Goal: Task Accomplishment & Management: Manage account settings

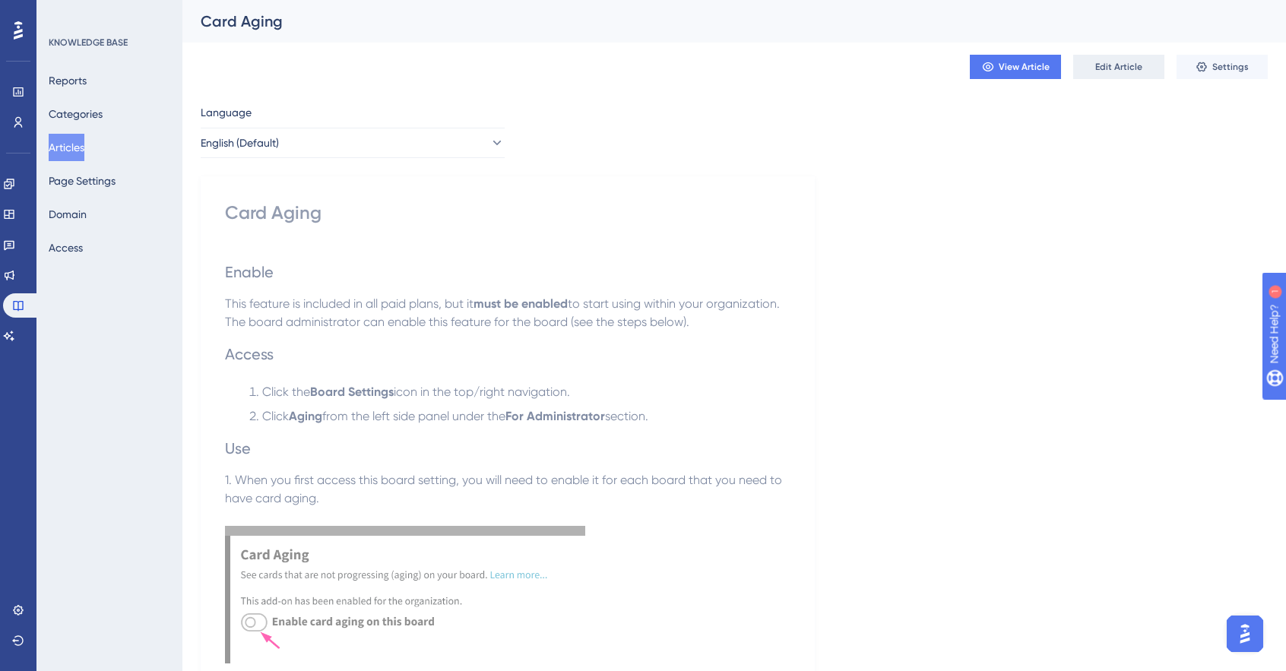
click at [1118, 70] on span "Edit Article" at bounding box center [1118, 67] width 47 height 12
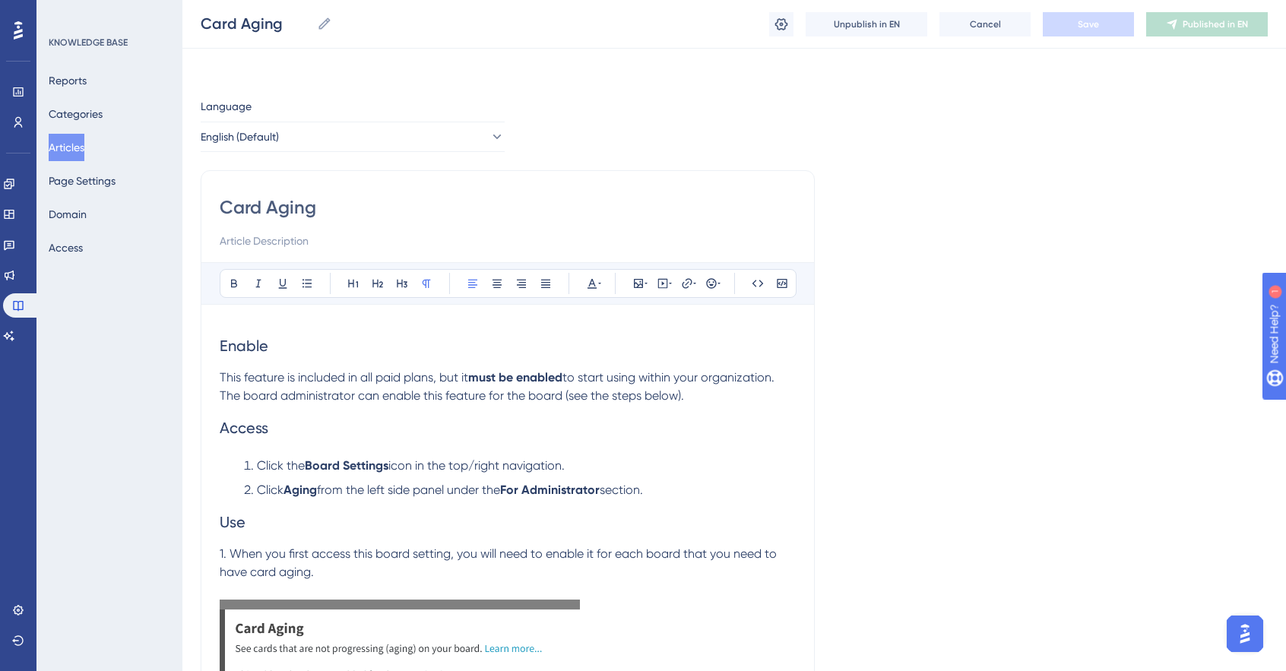
scroll to position [266, 0]
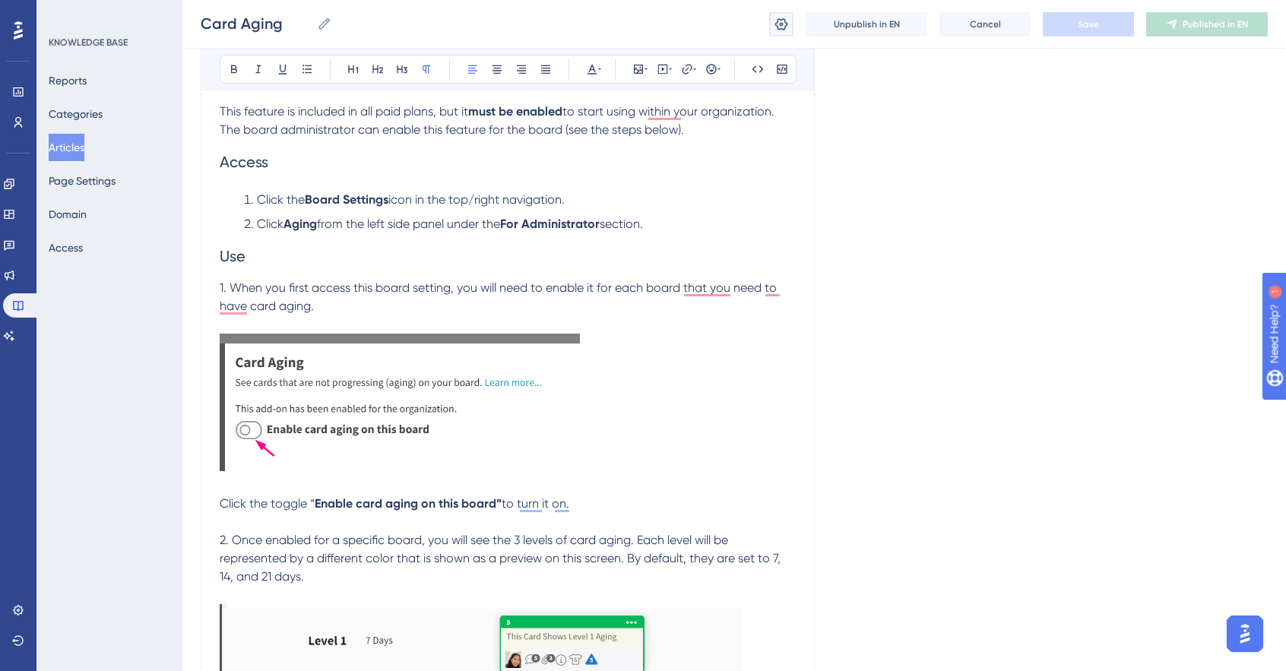
click at [780, 31] on icon at bounding box center [780, 24] width 15 height 15
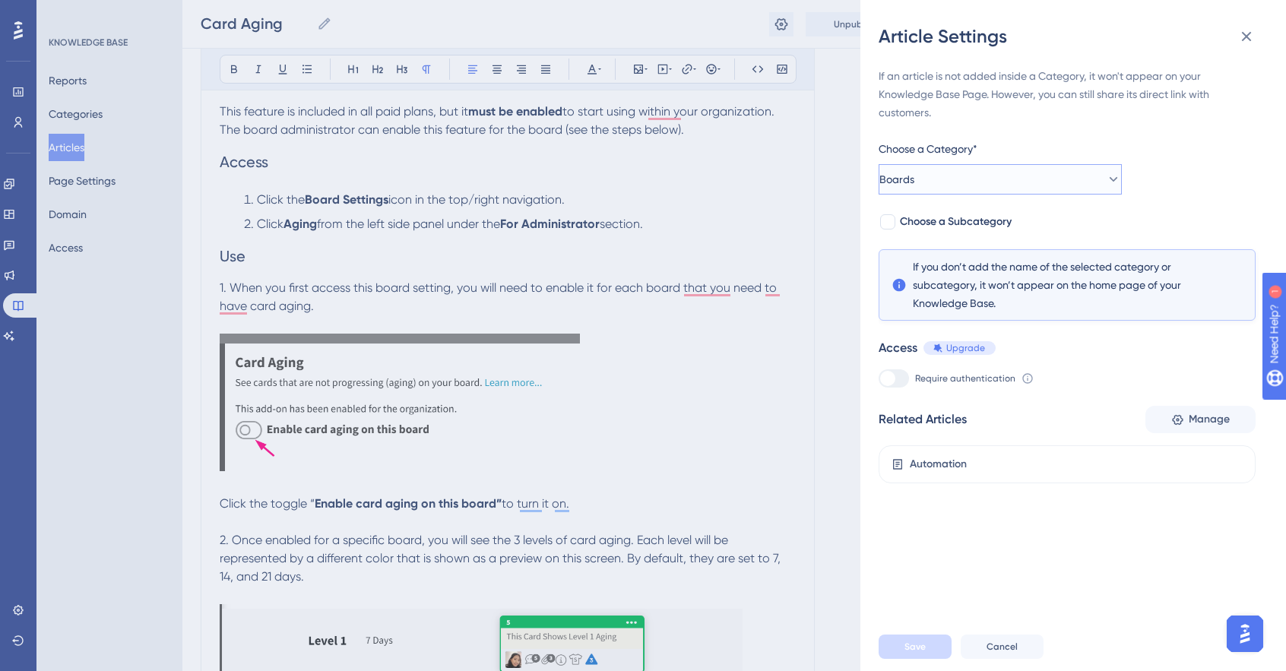
click at [914, 185] on span "Boards" at bounding box center [896, 179] width 35 height 18
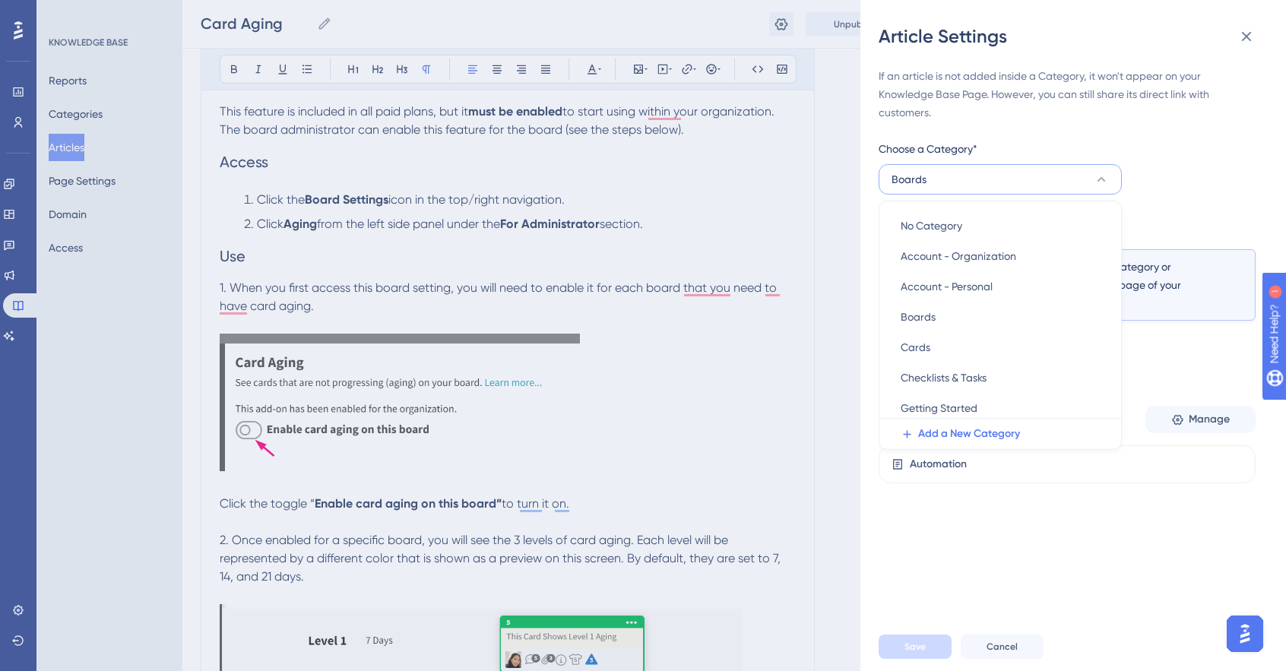
click at [921, 185] on span "Boards" at bounding box center [908, 179] width 35 height 18
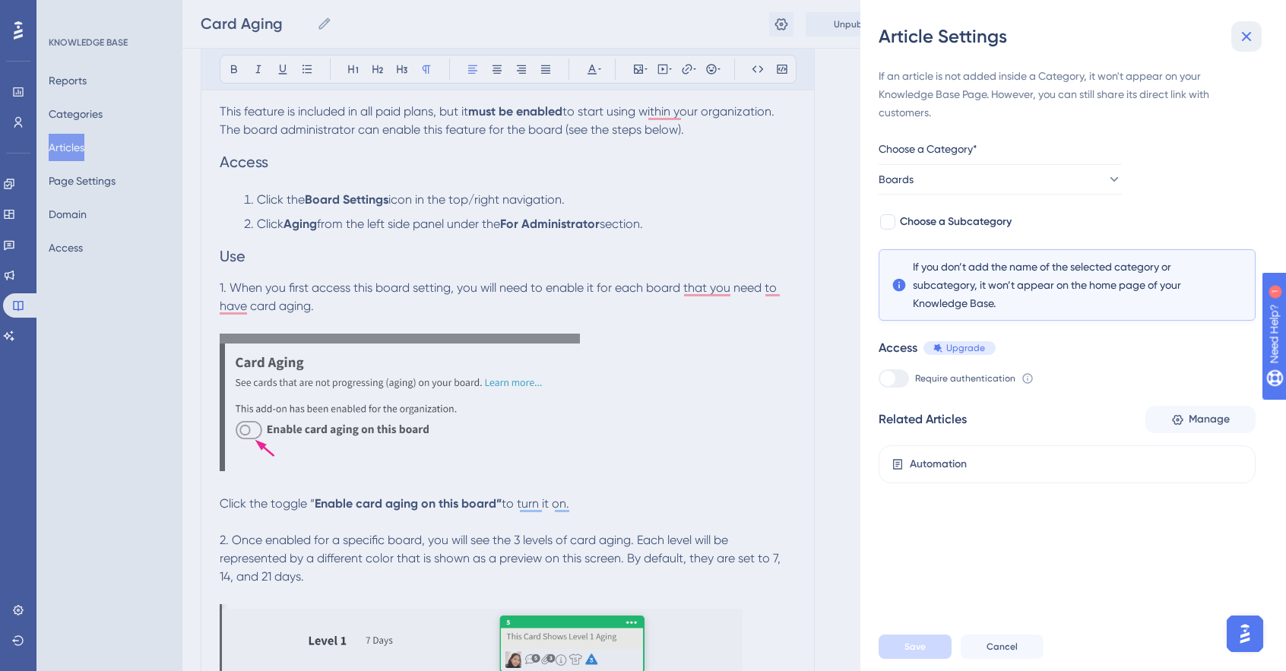
click at [1243, 42] on icon at bounding box center [1246, 36] width 18 height 18
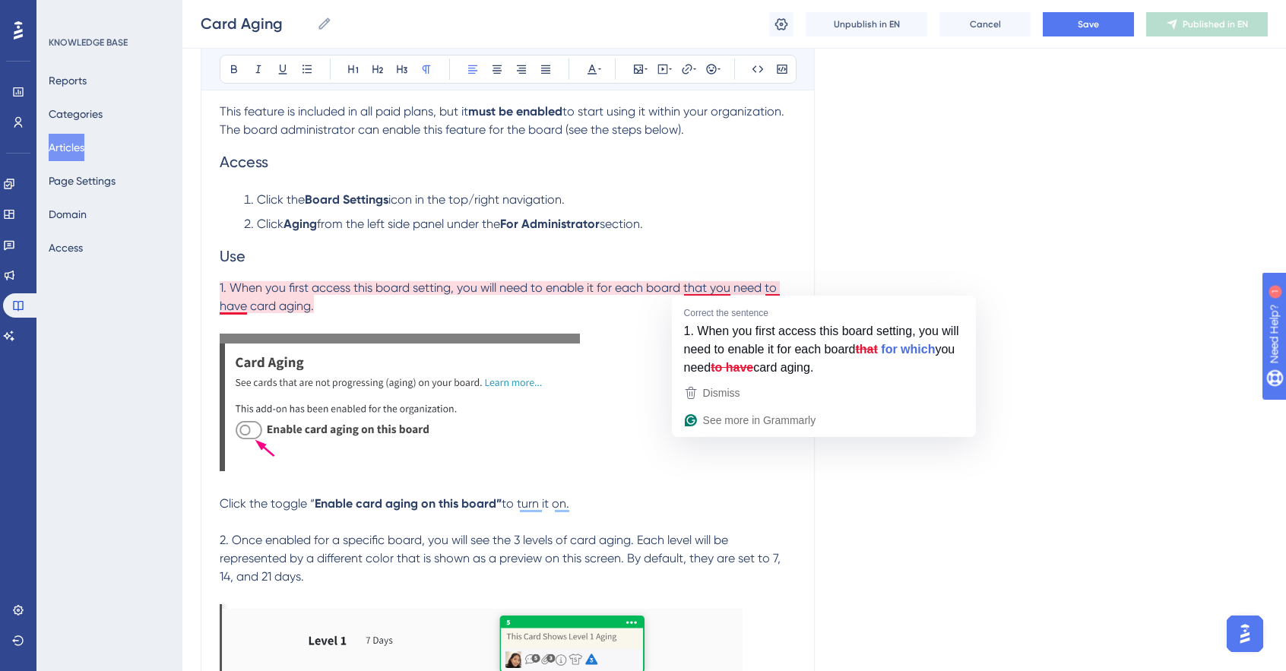
click at [710, 286] on span "1. When you first access this board setting, you will need to enable it for eac…" at bounding box center [500, 296] width 560 height 33
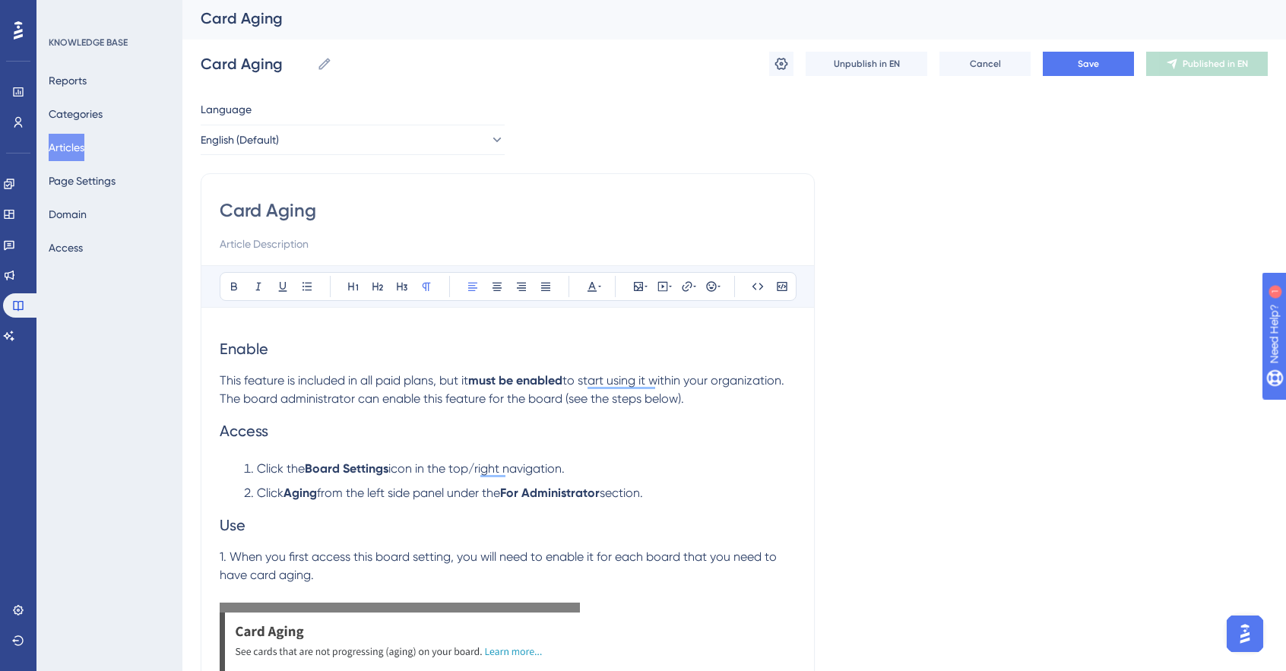
scroll to position [0, 4]
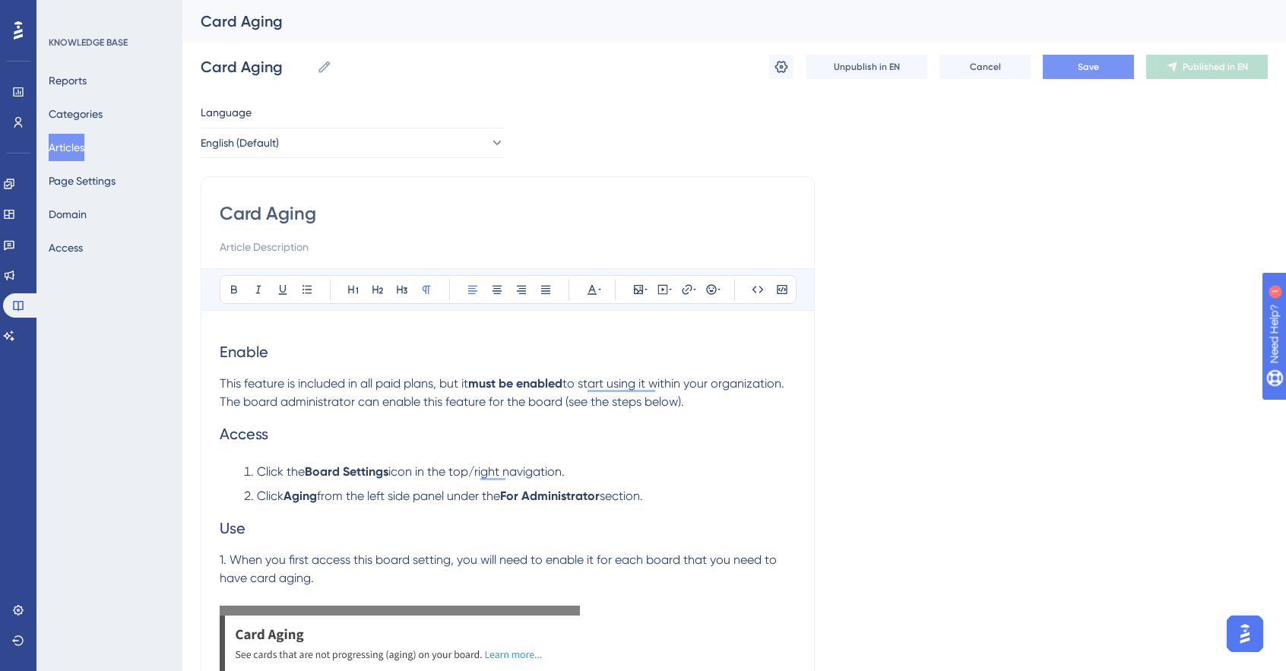
click at [1074, 57] on button "Save" at bounding box center [1087, 67] width 91 height 24
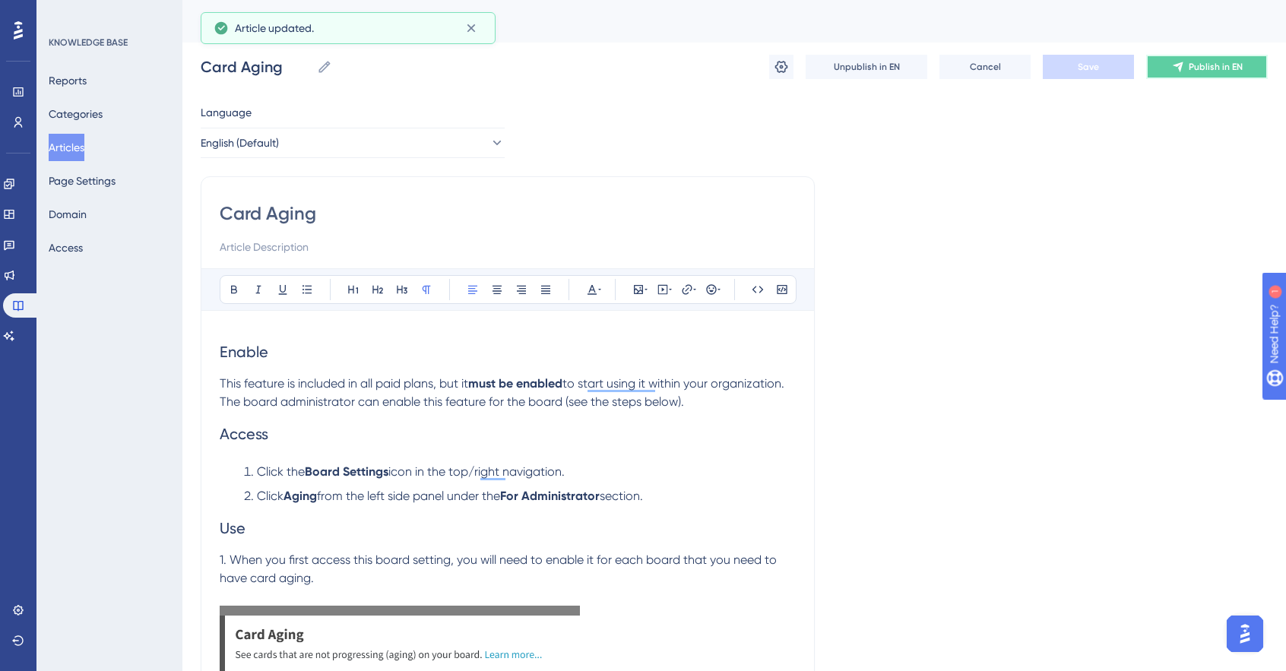
click at [1173, 71] on icon at bounding box center [1178, 67] width 12 height 12
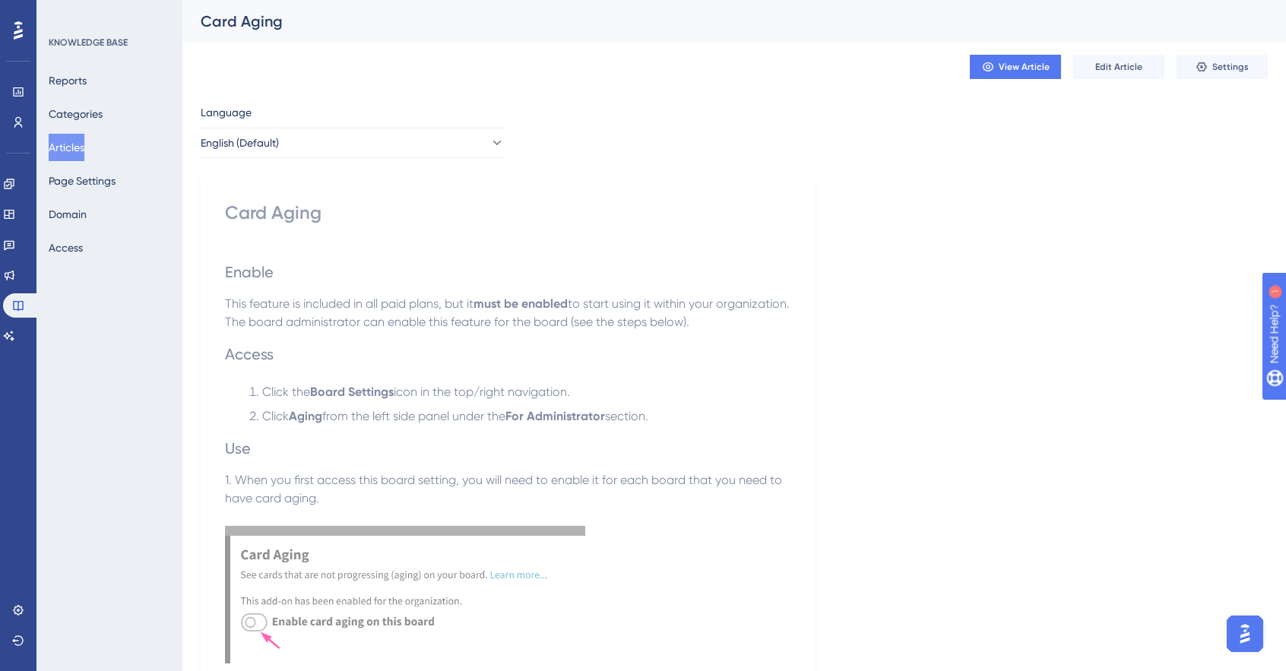
click at [84, 150] on button "Articles" at bounding box center [67, 147] width 36 height 27
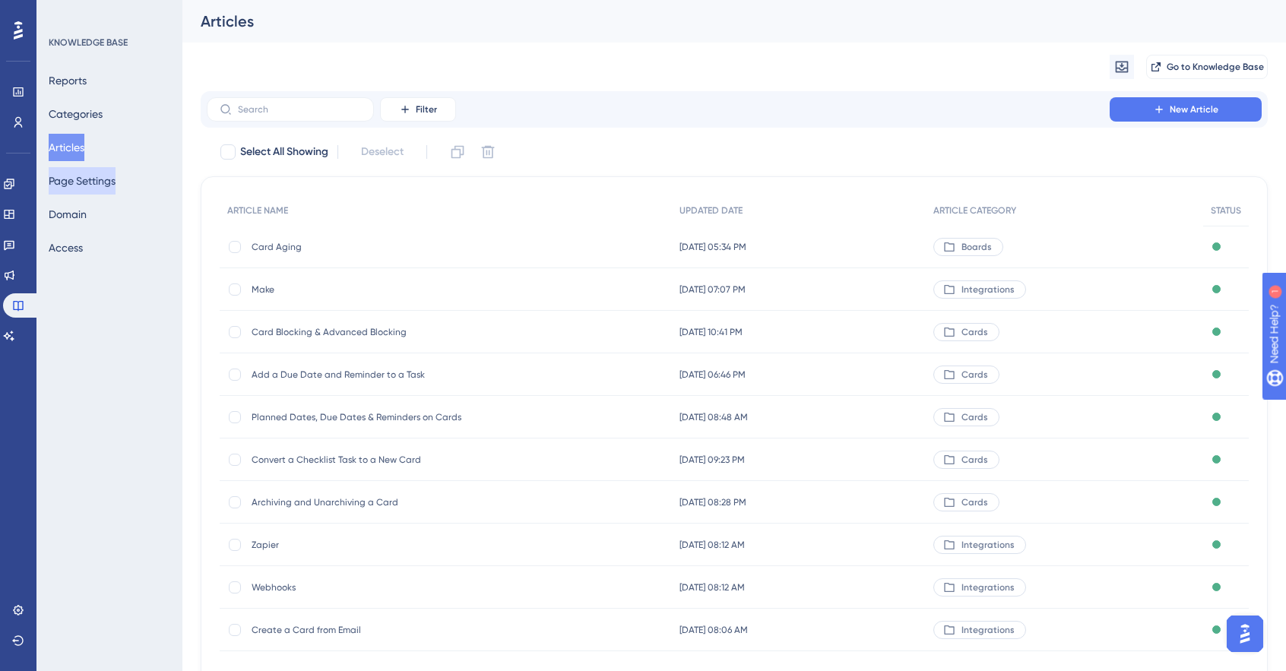
click at [109, 182] on button "Page Settings" at bounding box center [82, 180] width 67 height 27
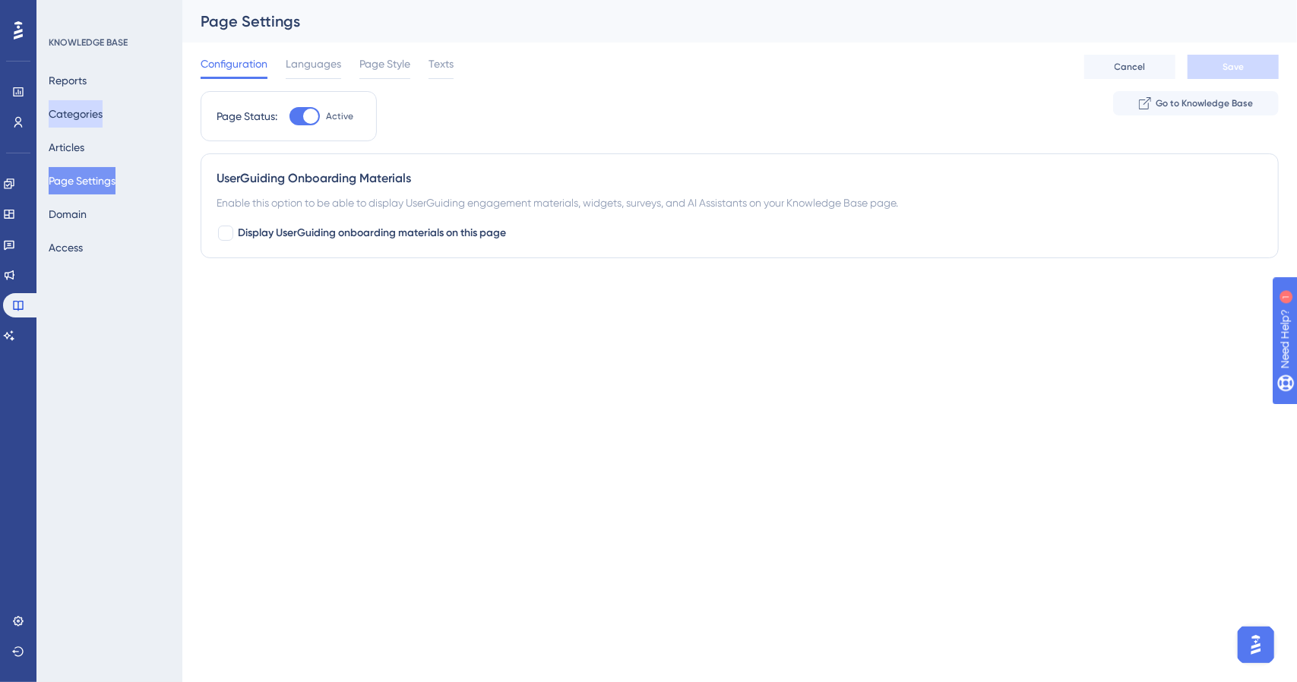
click at [90, 118] on button "Categories" at bounding box center [76, 113] width 54 height 27
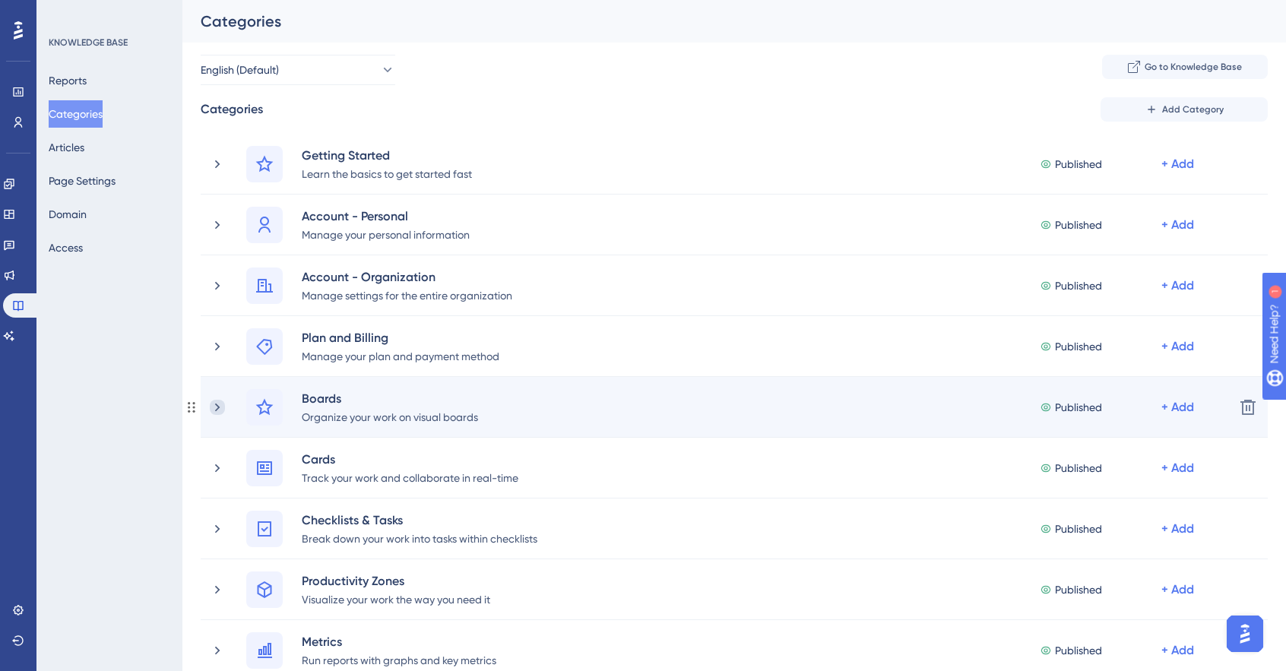
click at [220, 402] on icon at bounding box center [217, 407] width 15 height 15
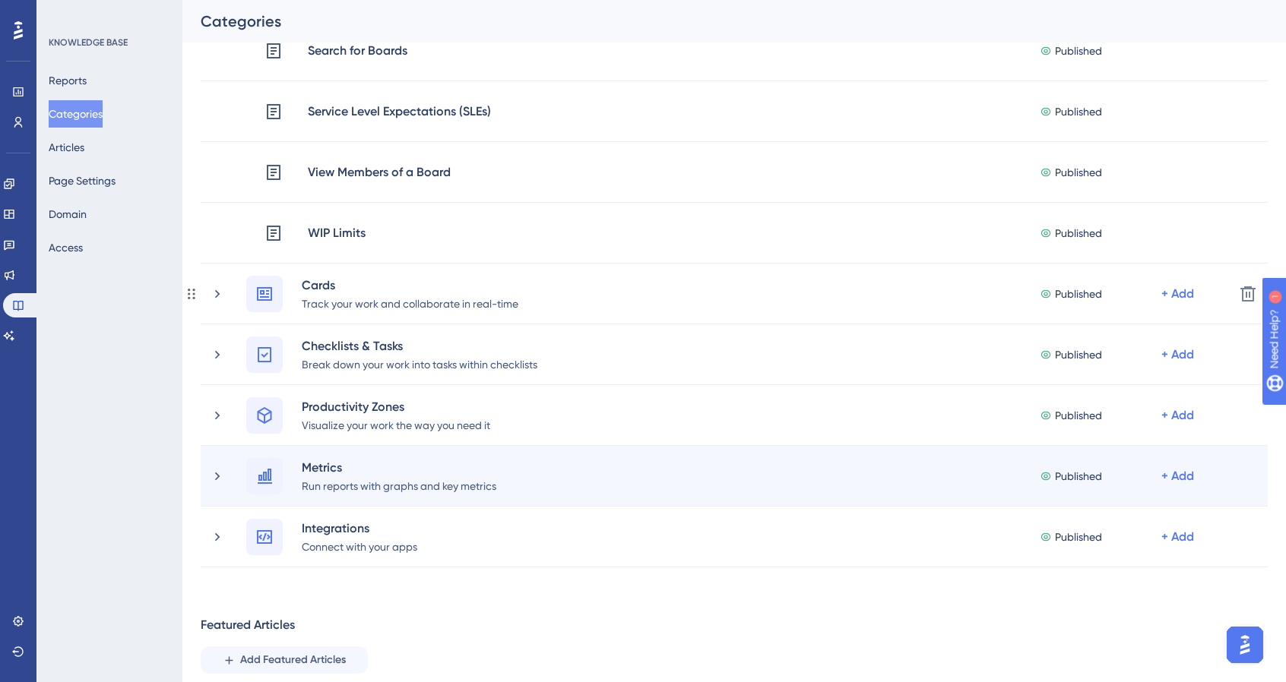
scroll to position [1269, 0]
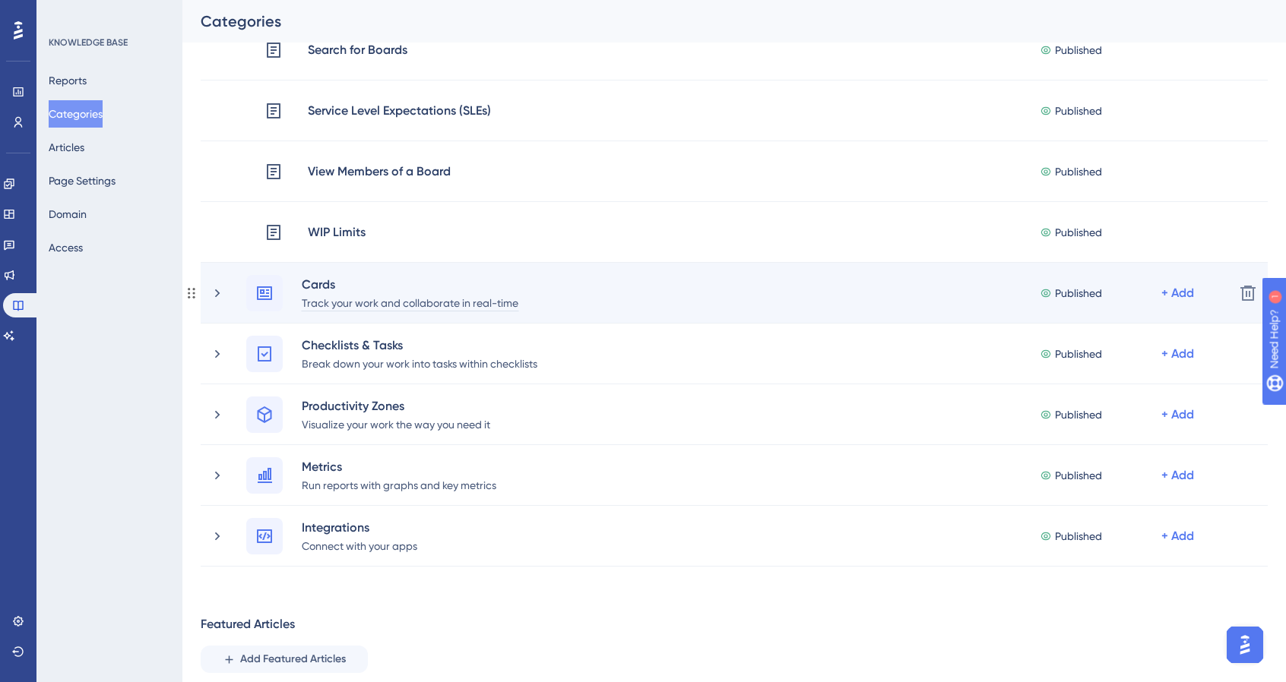
click at [501, 309] on div "Track your work and collaborate in real-time" at bounding box center [410, 302] width 218 height 18
click at [222, 293] on icon at bounding box center [217, 293] width 15 height 15
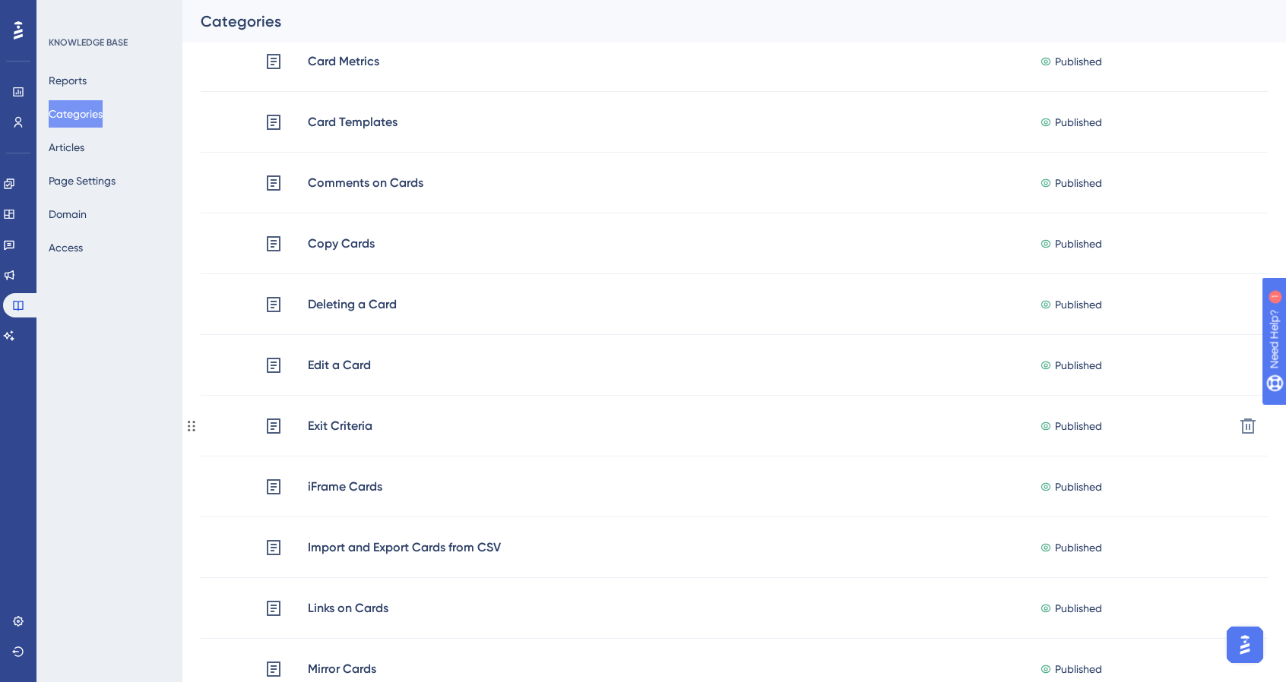
scroll to position [1994, 0]
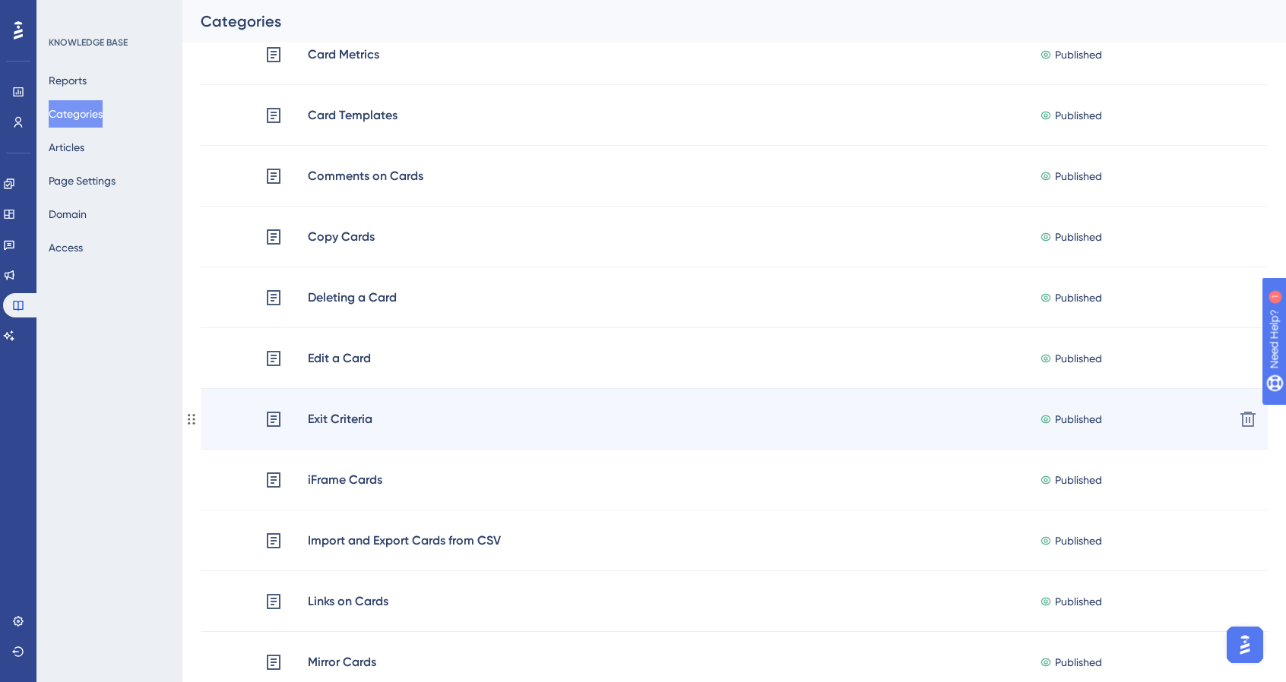
click at [398, 419] on div "Exit Criteria Published + Add" at bounding box center [742, 420] width 957 height 20
click at [331, 419] on div "Exit Criteria" at bounding box center [340, 420] width 66 height 20
click at [340, 420] on div "Exit Criteria" at bounding box center [340, 420] width 66 height 20
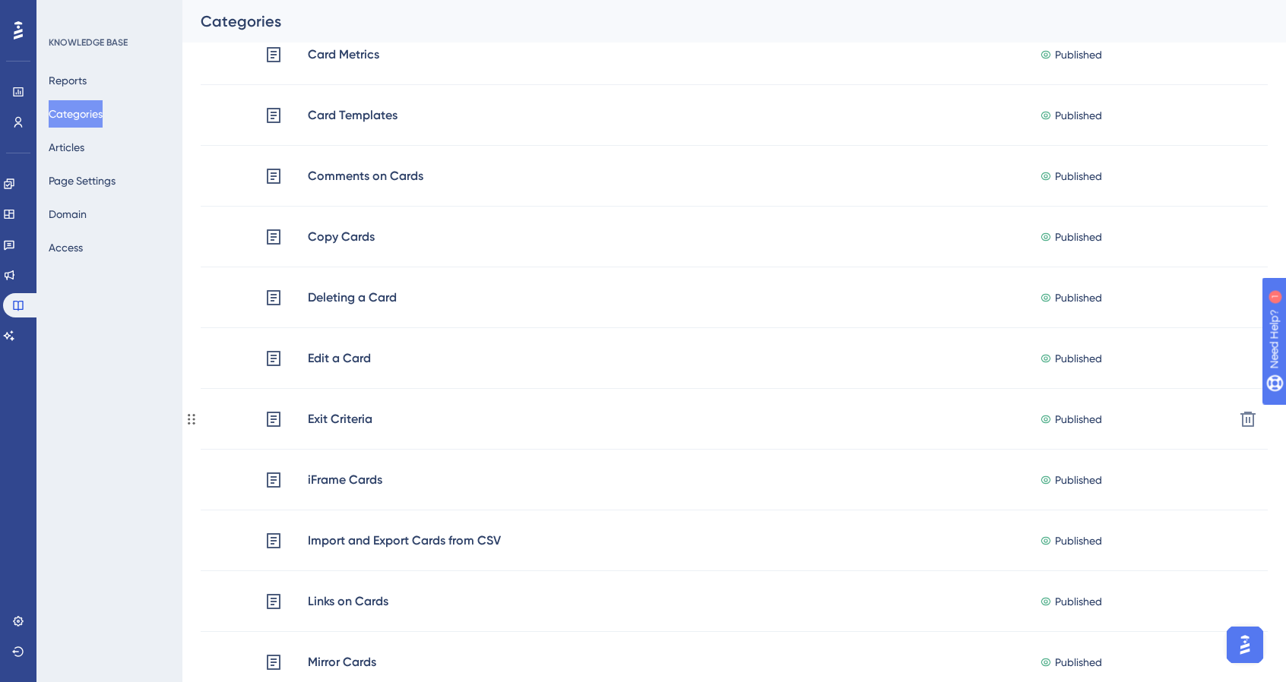
click at [340, 420] on div "Exit Criteria" at bounding box center [340, 420] width 66 height 20
click at [337, 420] on div "Exit Criteria" at bounding box center [340, 420] width 66 height 20
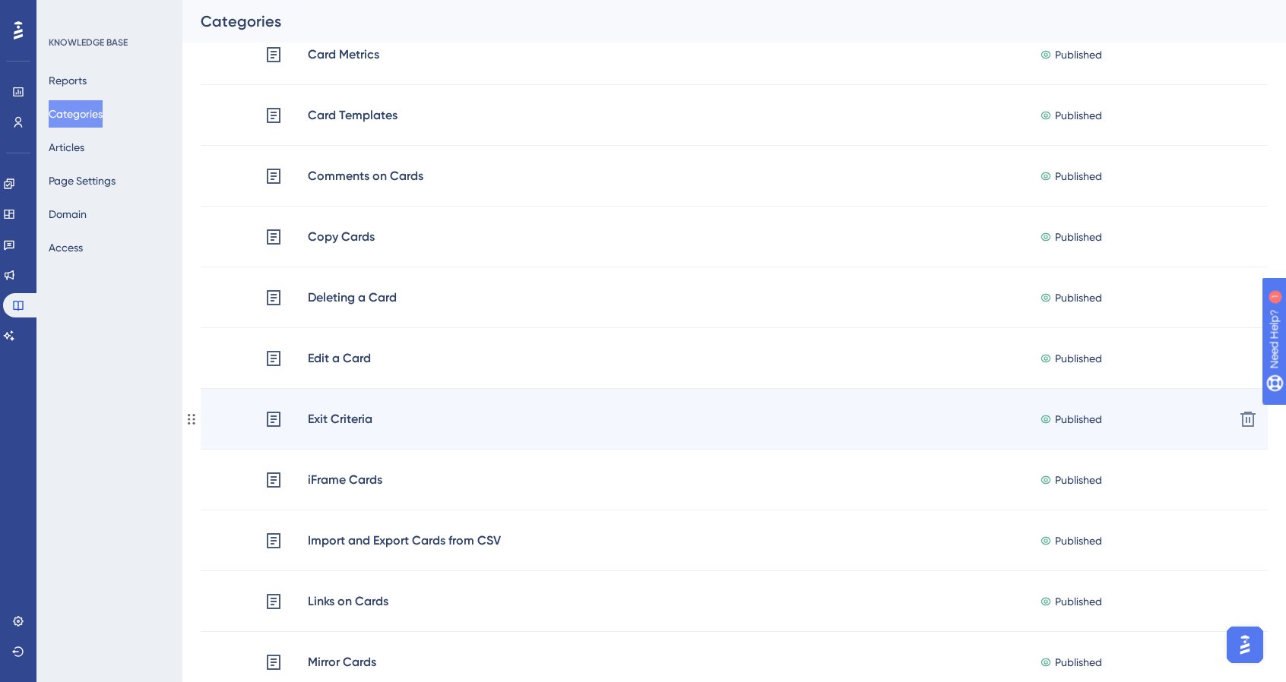
click at [270, 420] on icon at bounding box center [273, 419] width 18 height 18
click at [286, 421] on div "Exit Criteria" at bounding box center [318, 420] width 109 height 20
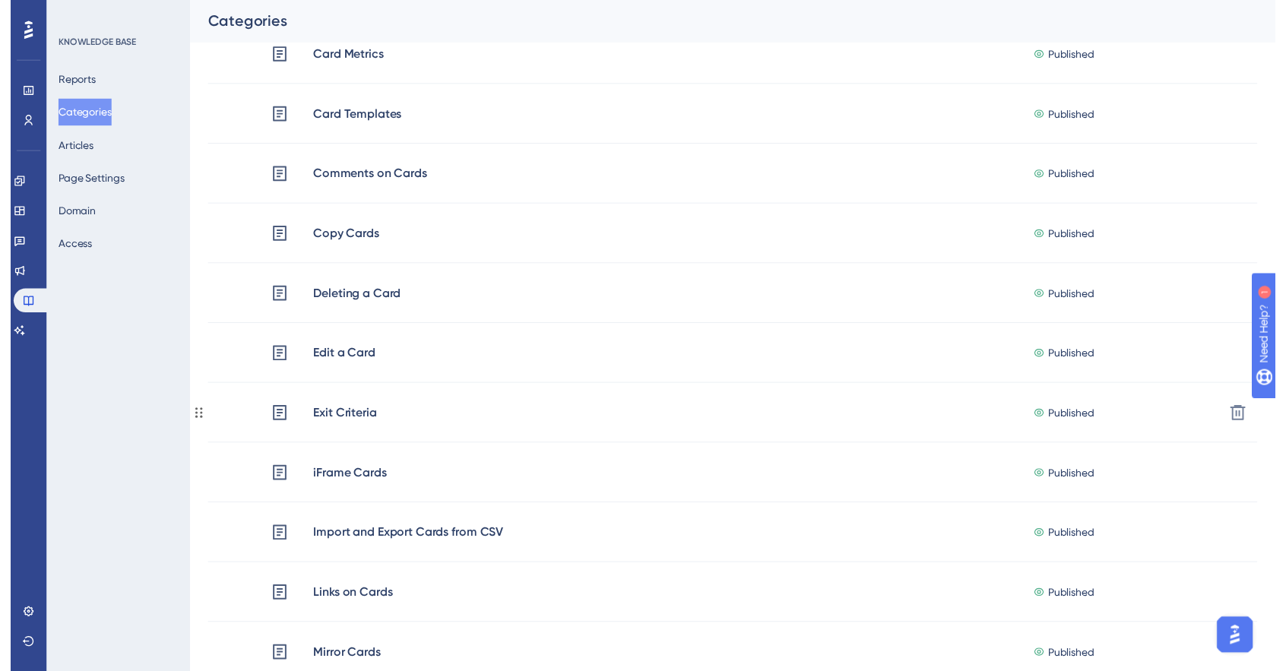
scroll to position [0, 0]
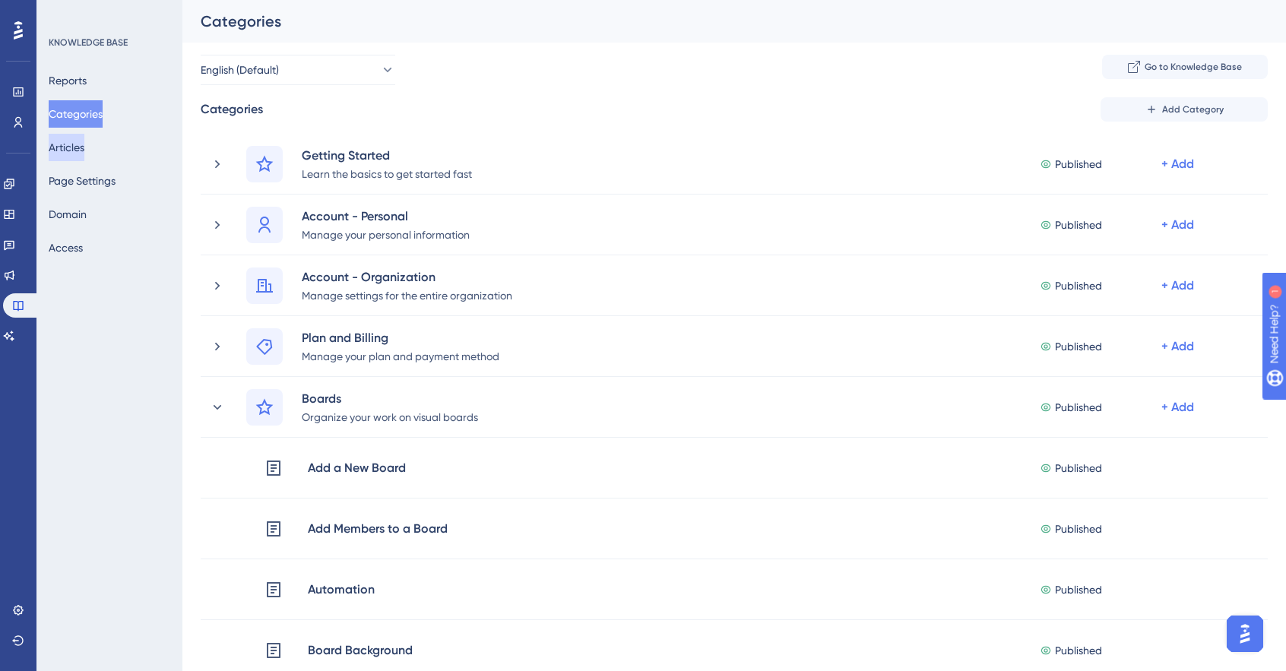
click at [74, 150] on button "Articles" at bounding box center [67, 147] width 36 height 27
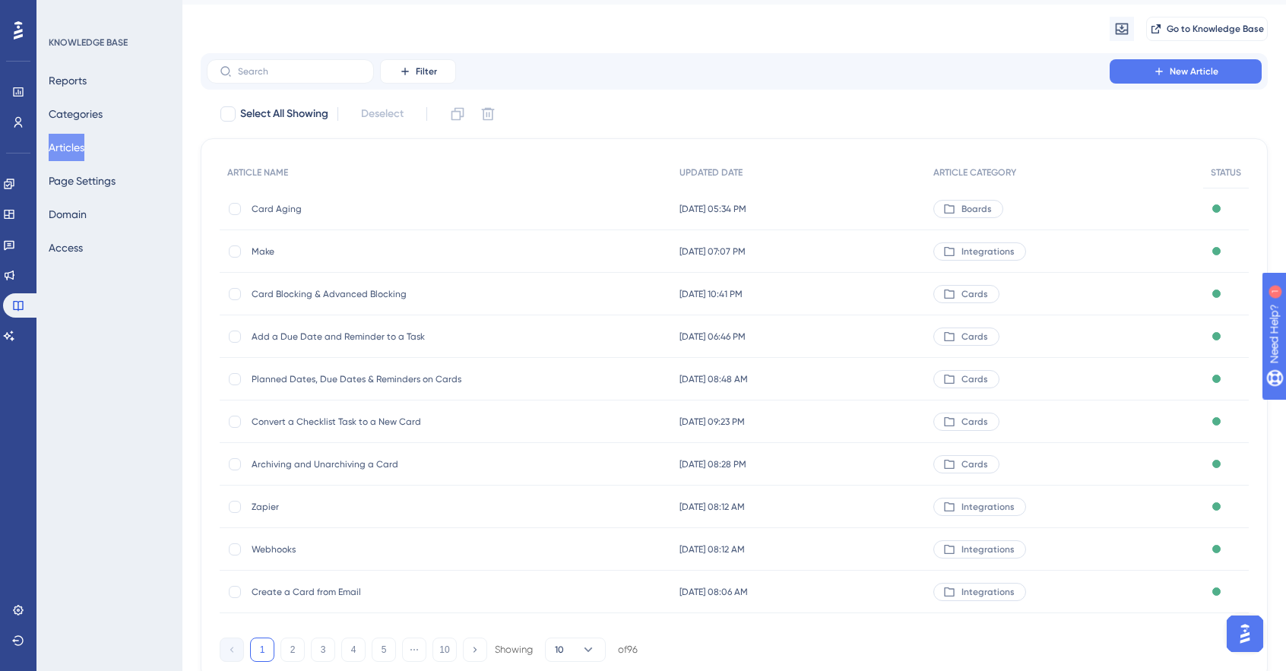
scroll to position [0, 11]
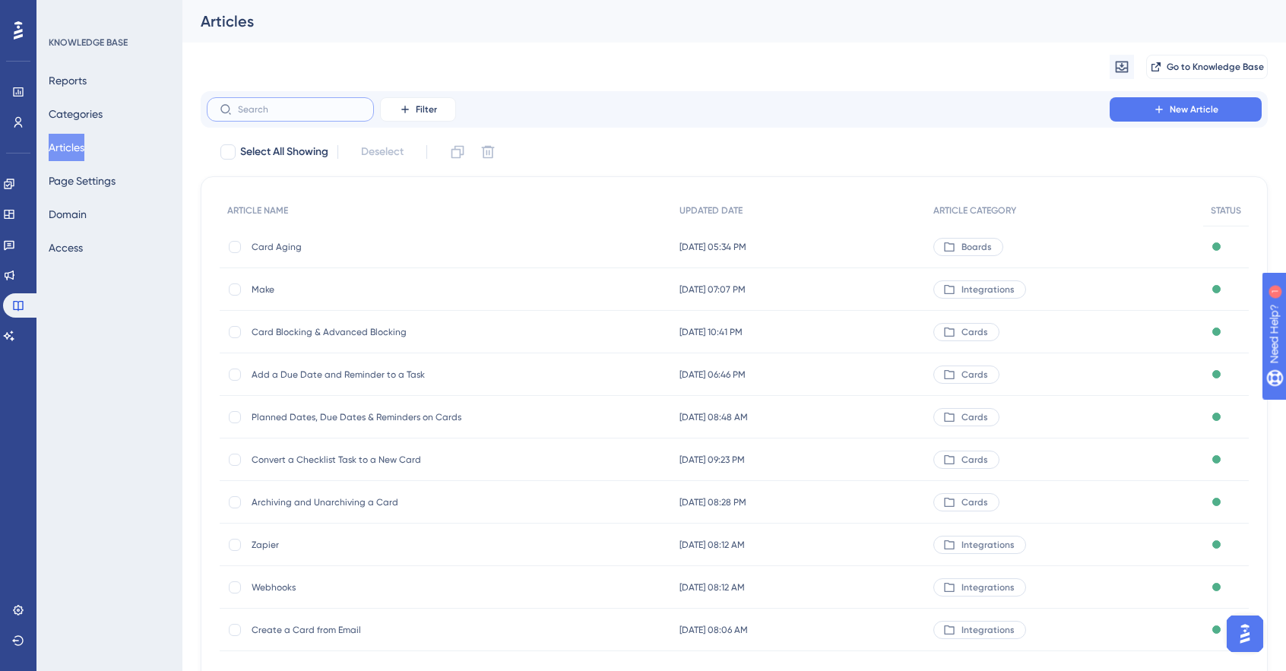
click at [319, 113] on input "text" at bounding box center [299, 109] width 123 height 11
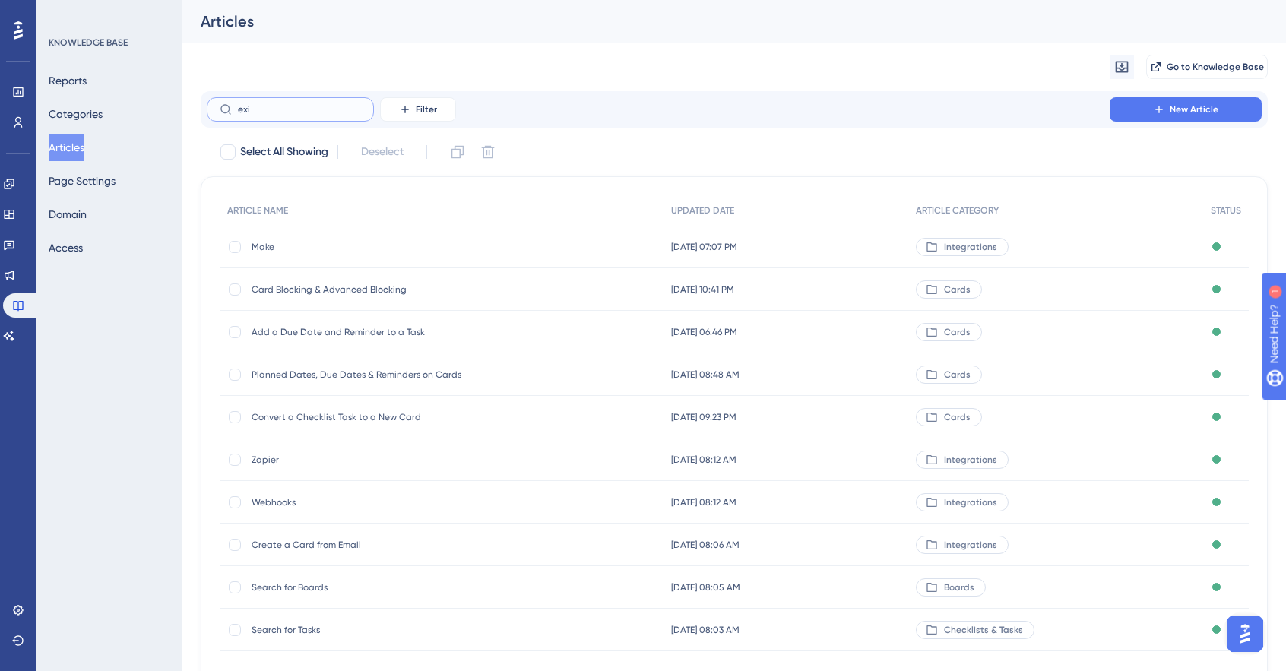
scroll to position [0, 0]
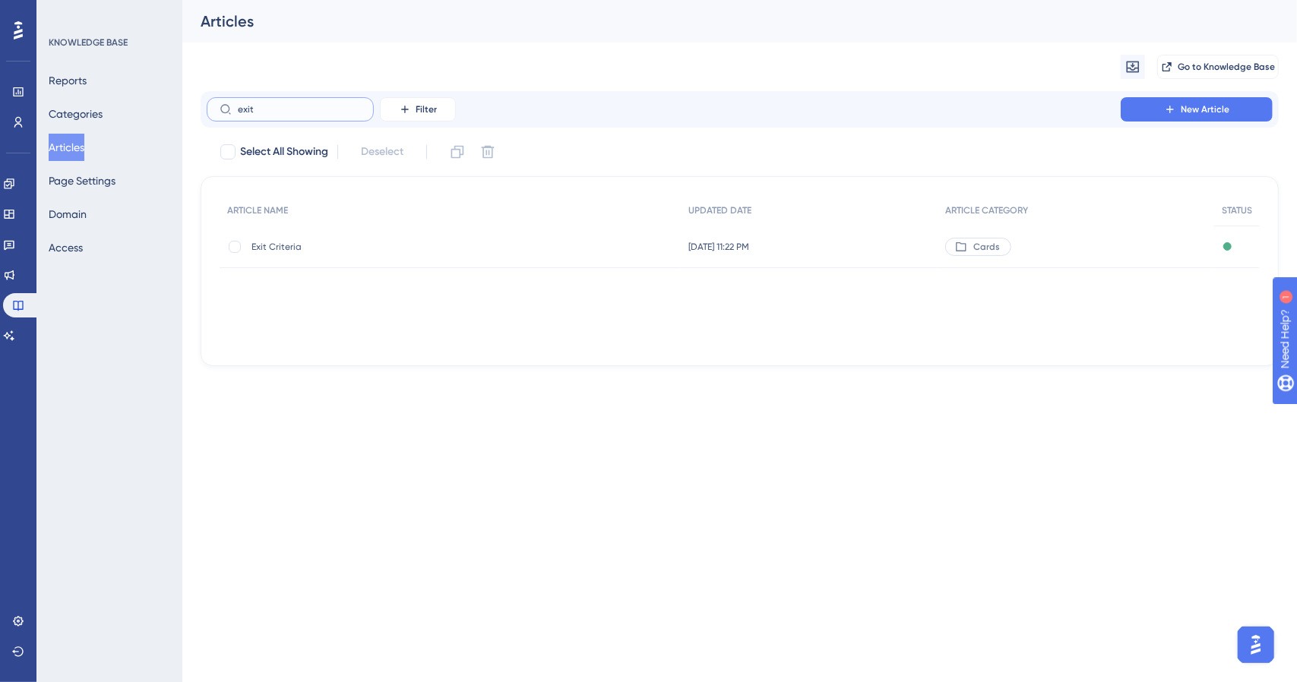
type input "exit"
click at [376, 249] on span "Exit Criteria" at bounding box center [372, 247] width 243 height 12
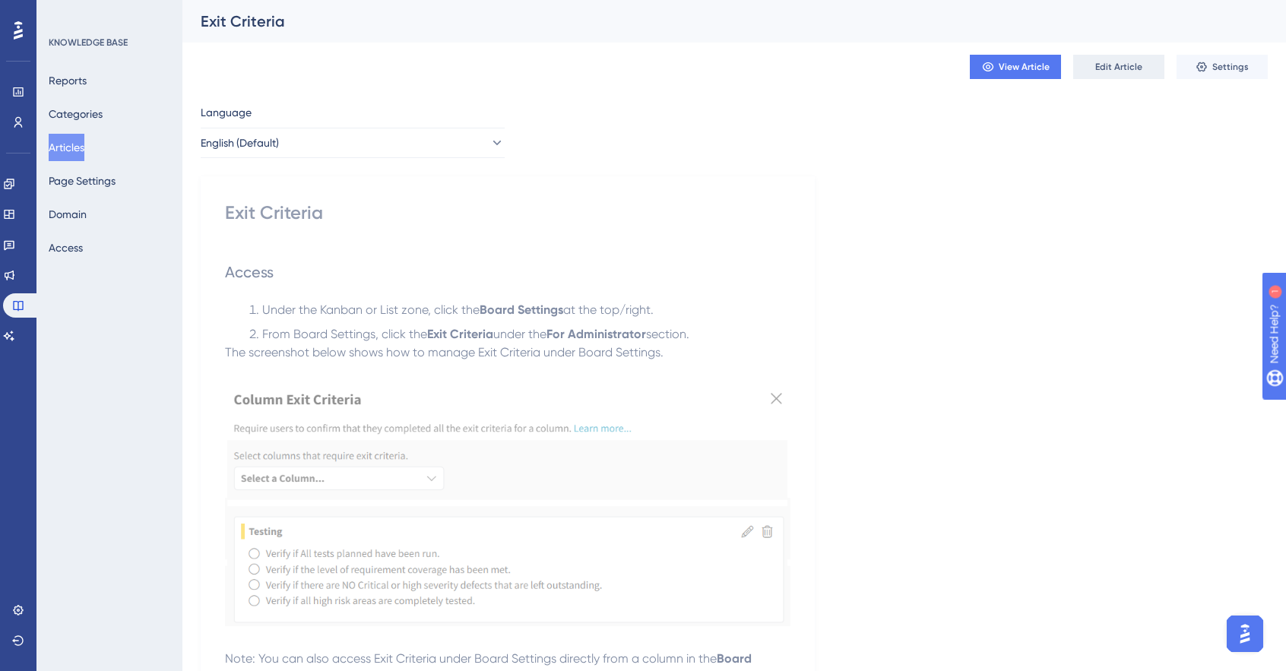
click at [1137, 61] on span "Edit Article" at bounding box center [1118, 67] width 47 height 12
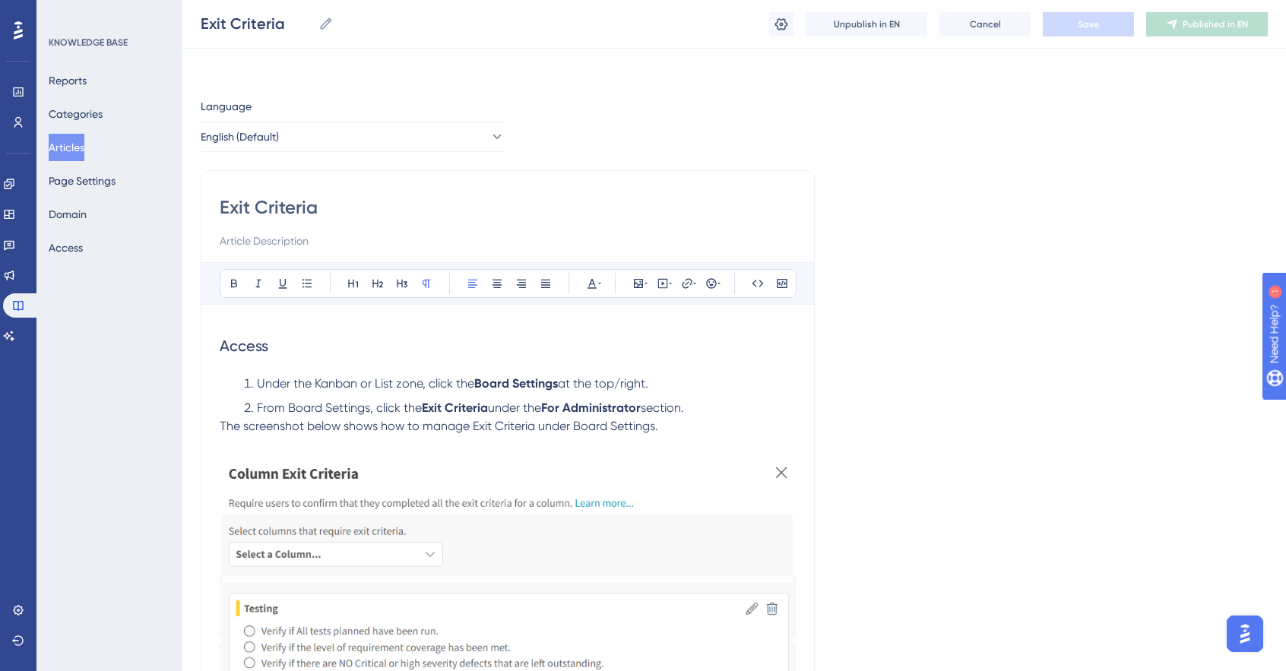
scroll to position [384, 0]
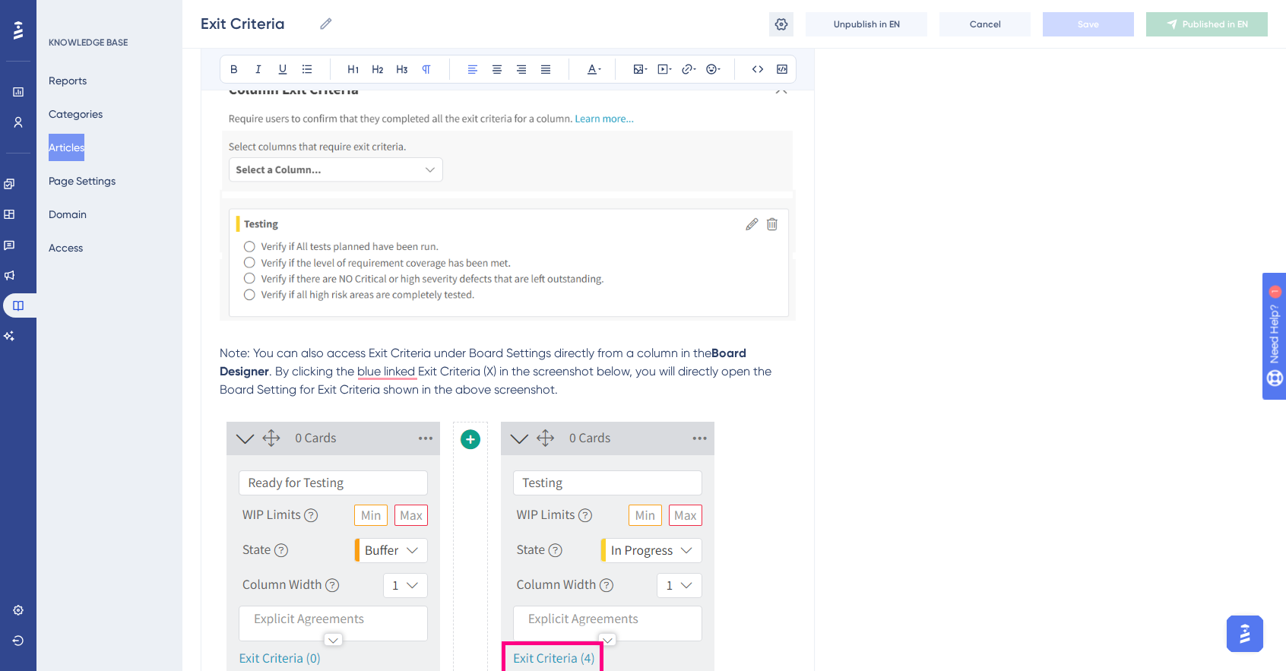
click at [781, 31] on icon at bounding box center [780, 24] width 15 height 15
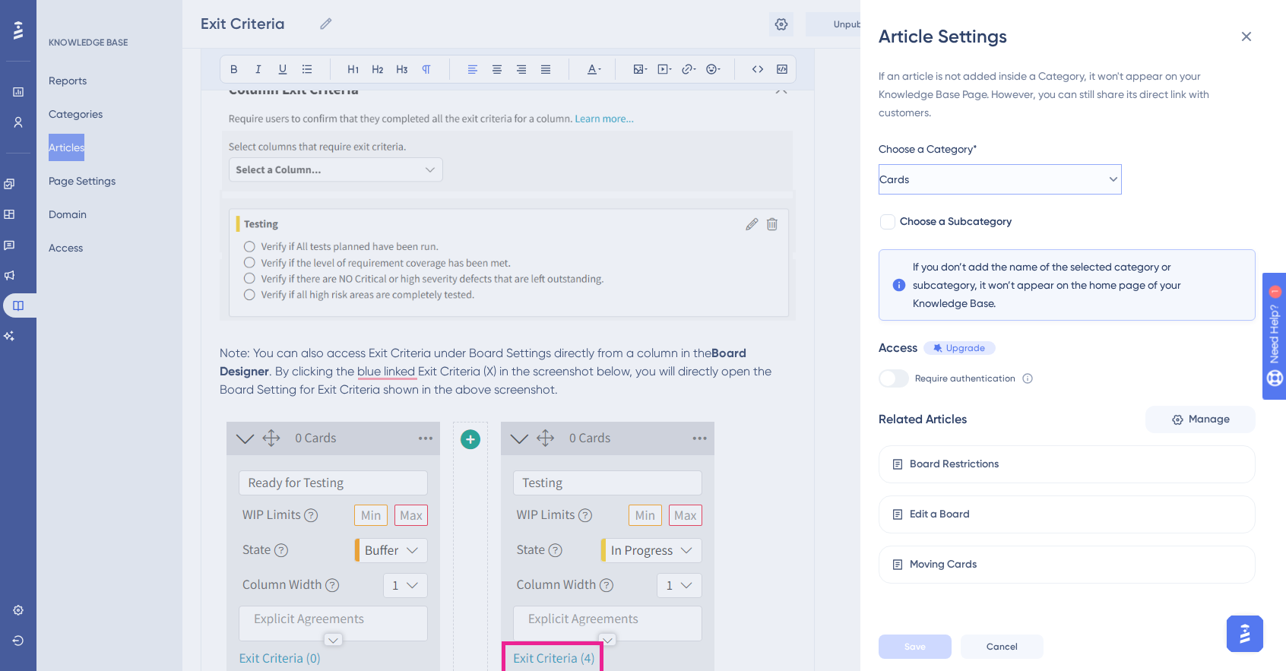
click at [947, 176] on button "Cards" at bounding box center [999, 179] width 243 height 30
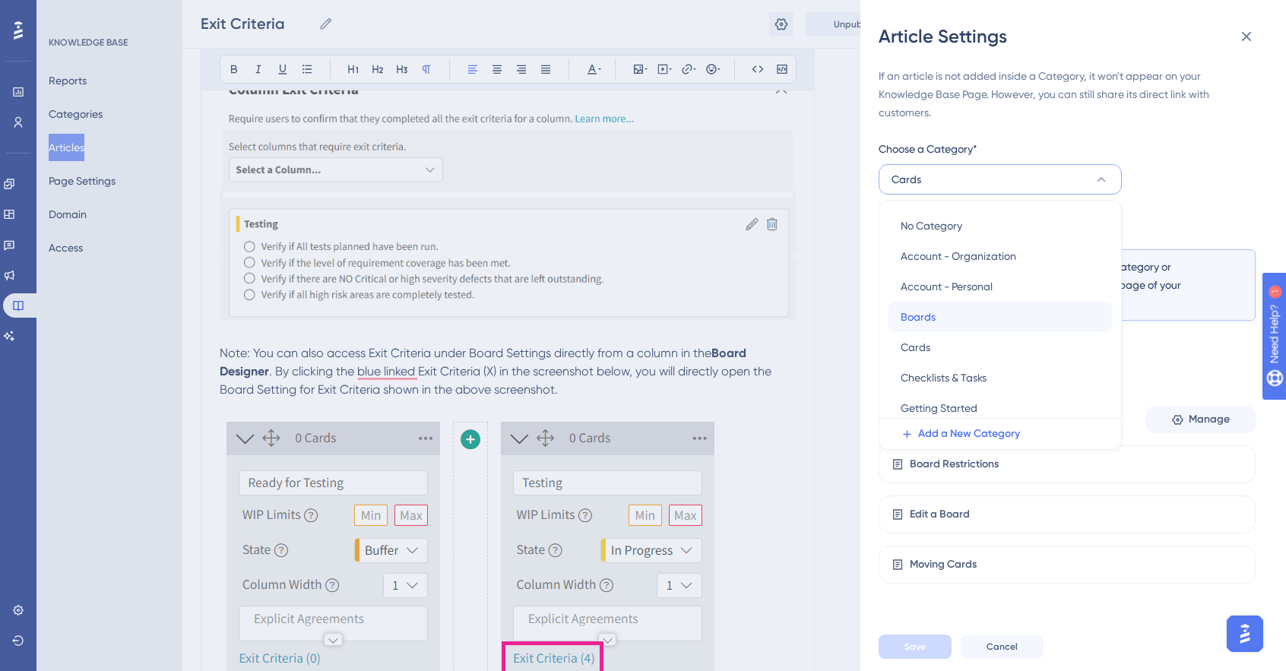
click at [945, 318] on div "Boards Boards" at bounding box center [999, 317] width 199 height 30
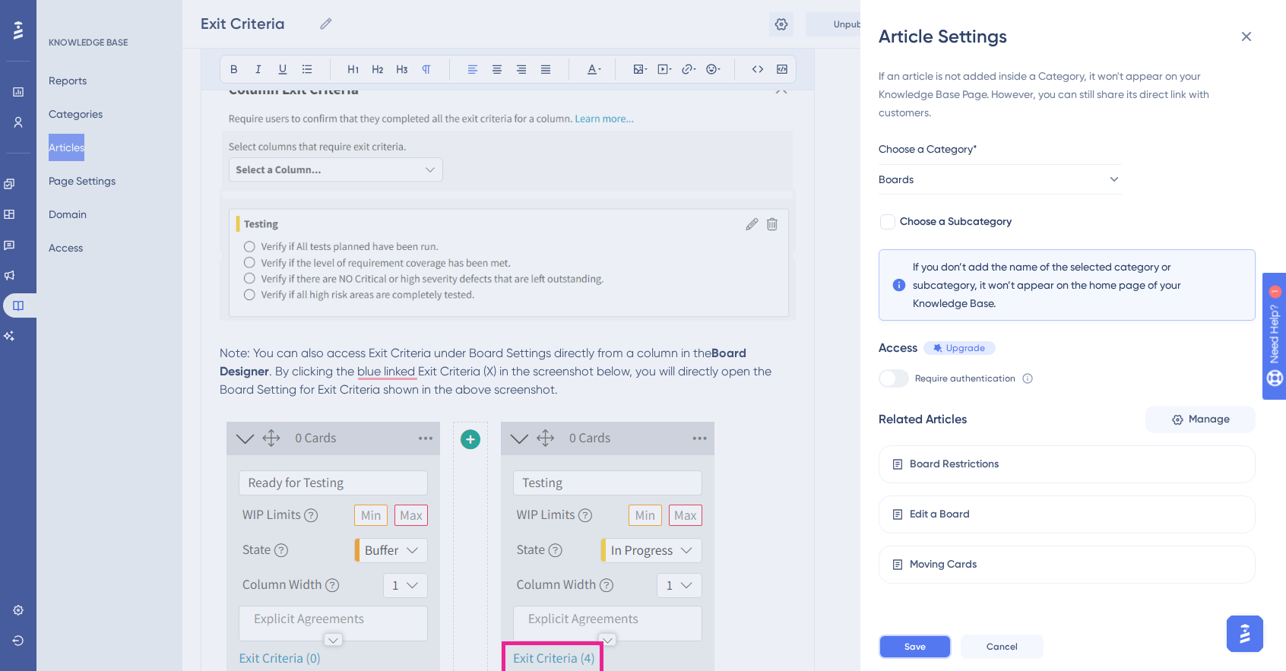
click at [919, 650] on button "Save" at bounding box center [914, 646] width 73 height 24
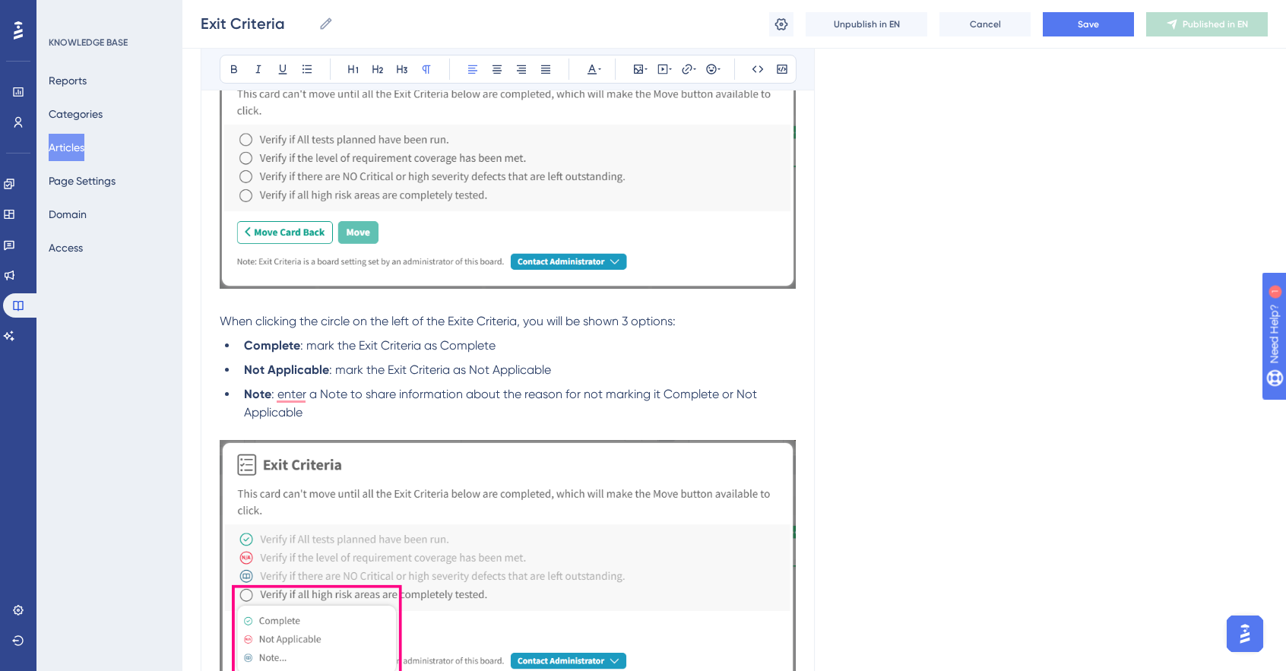
scroll to position [1556, 0]
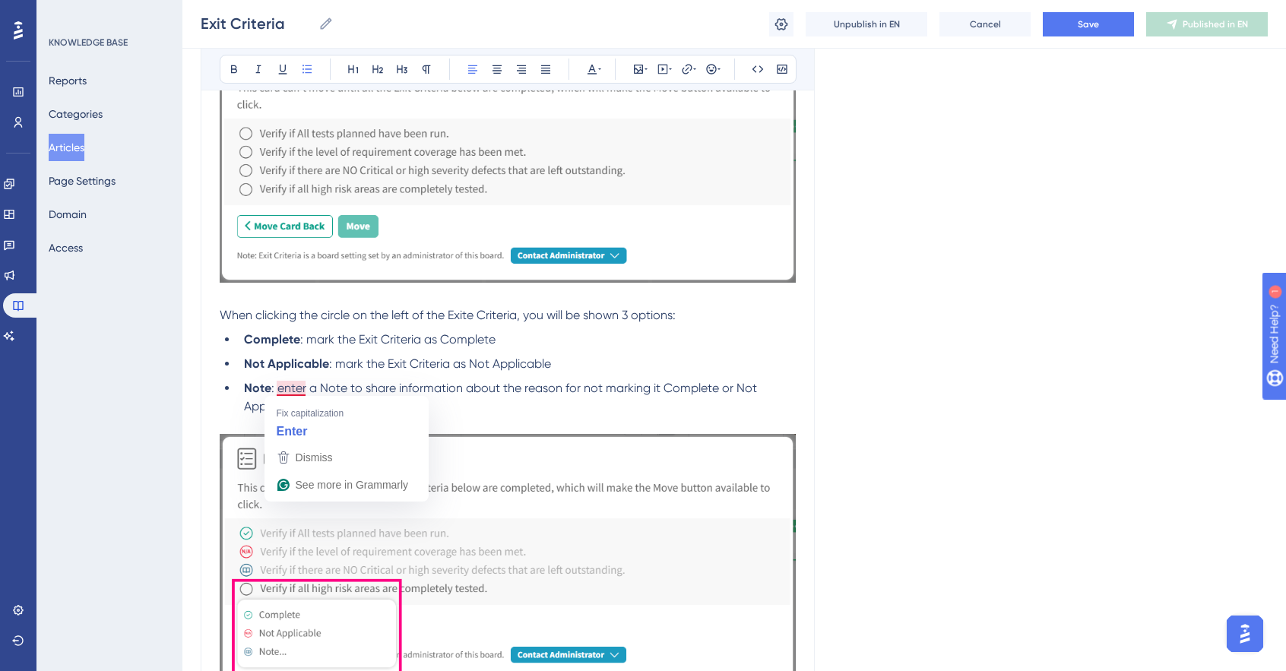
click at [498, 342] on li "Complete : mark the Exit Criteria as Complete" at bounding box center [517, 339] width 558 height 18
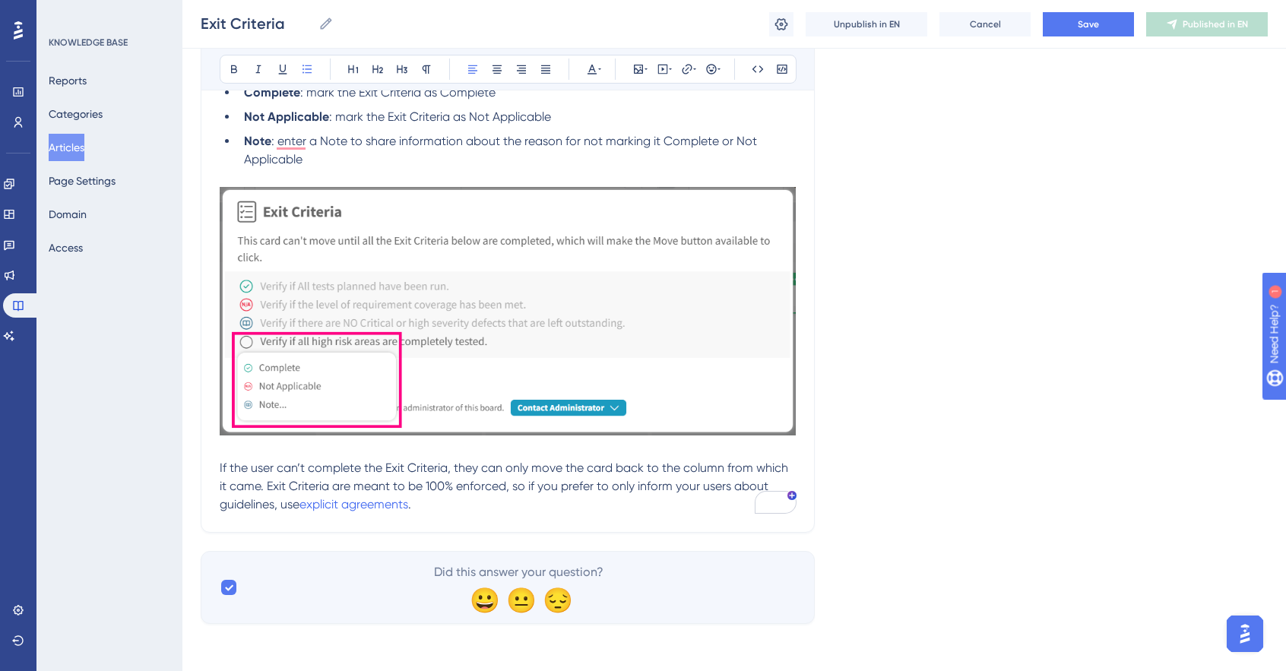
scroll to position [1803, 6]
click at [1061, 28] on button "Save" at bounding box center [1087, 24] width 91 height 24
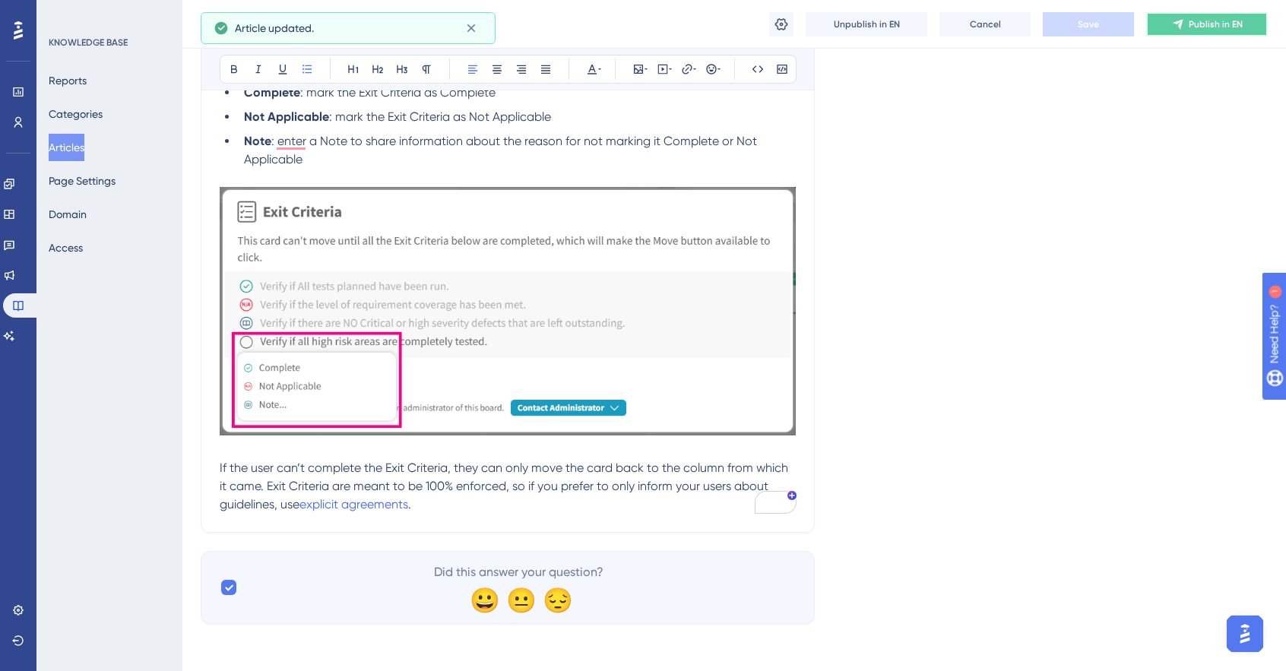
click at [1204, 20] on span "Publish in EN" at bounding box center [1215, 24] width 54 height 12
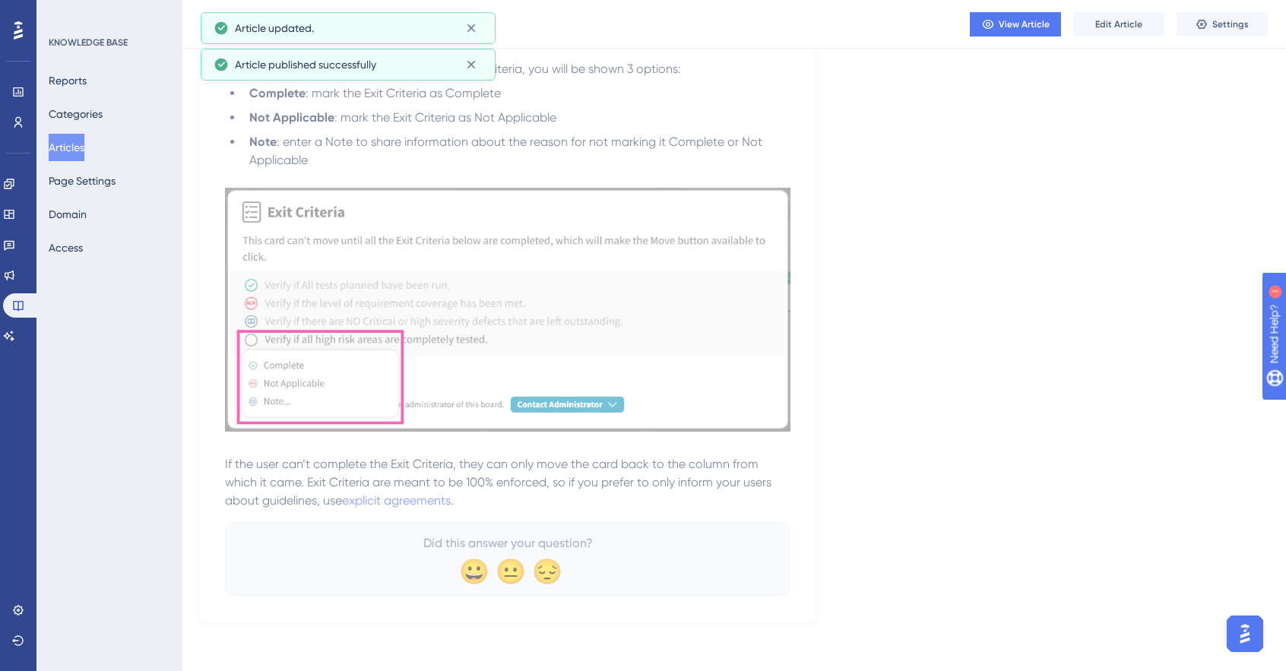
scroll to position [1706, 6]
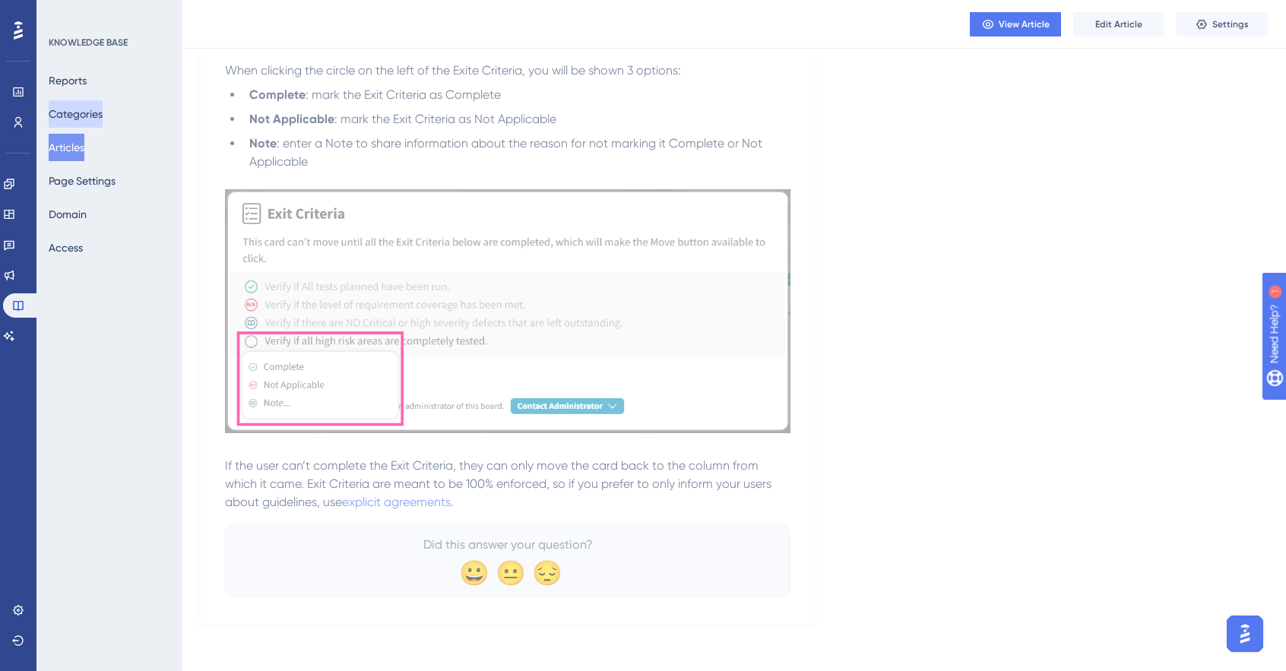
click at [103, 112] on button "Categories" at bounding box center [76, 113] width 54 height 27
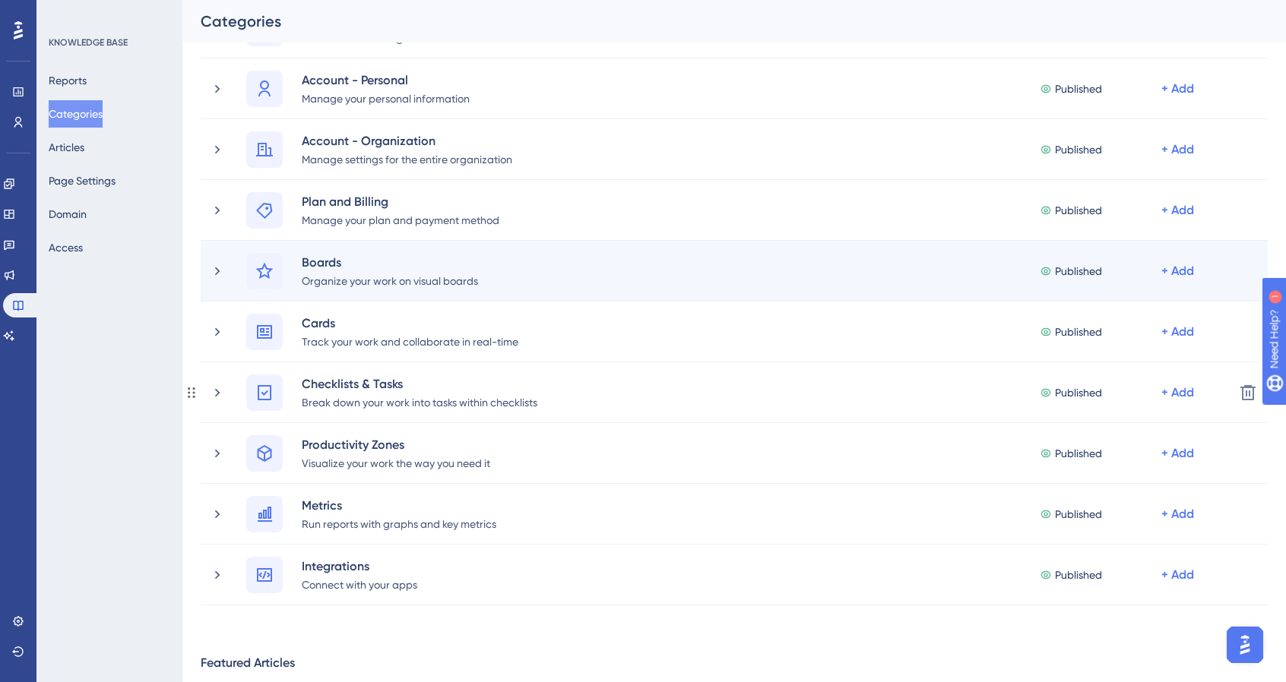
scroll to position [134, 0]
click at [225, 280] on div "Boards Organize your work on visual boards Published + Add" at bounding box center [716, 273] width 1012 height 36
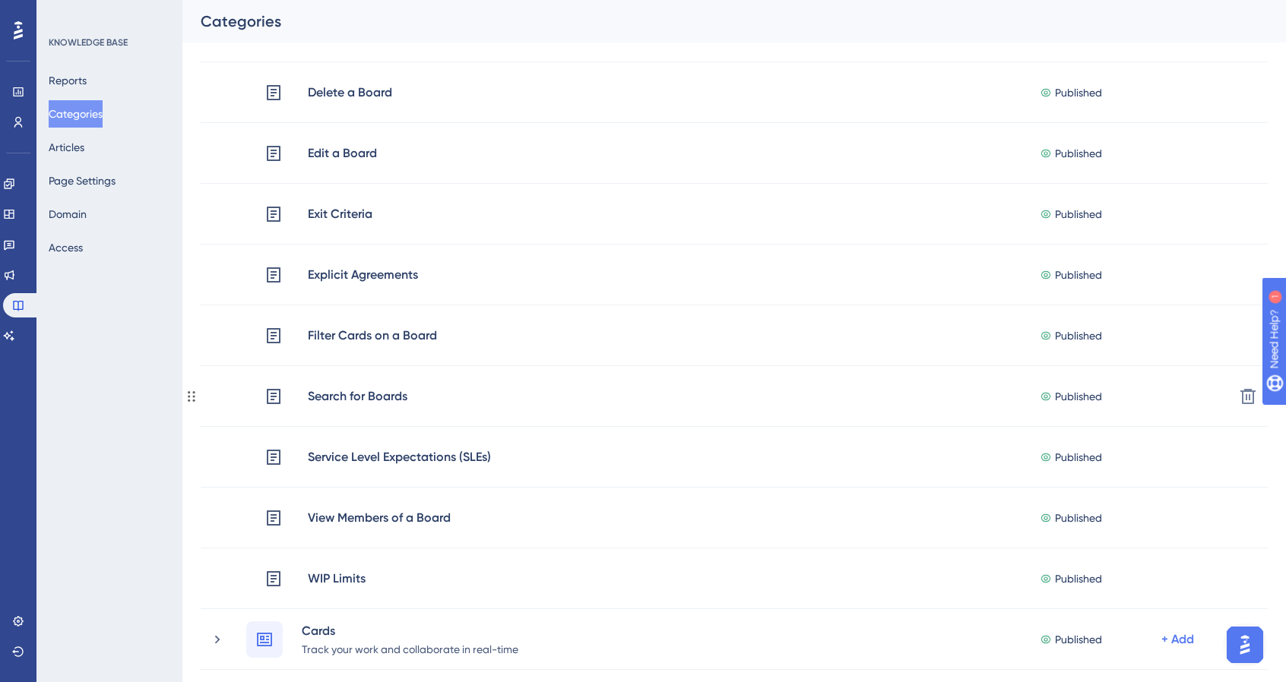
scroll to position [1160, 0]
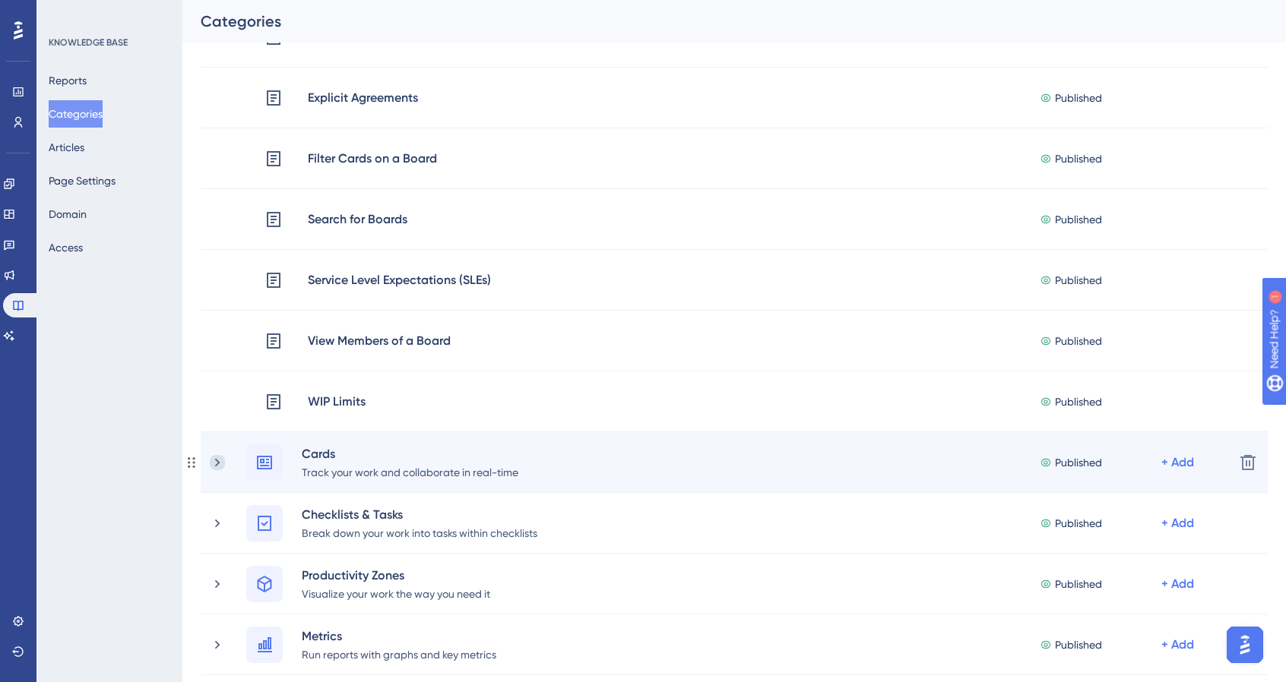
click at [217, 462] on icon at bounding box center [217, 462] width 15 height 15
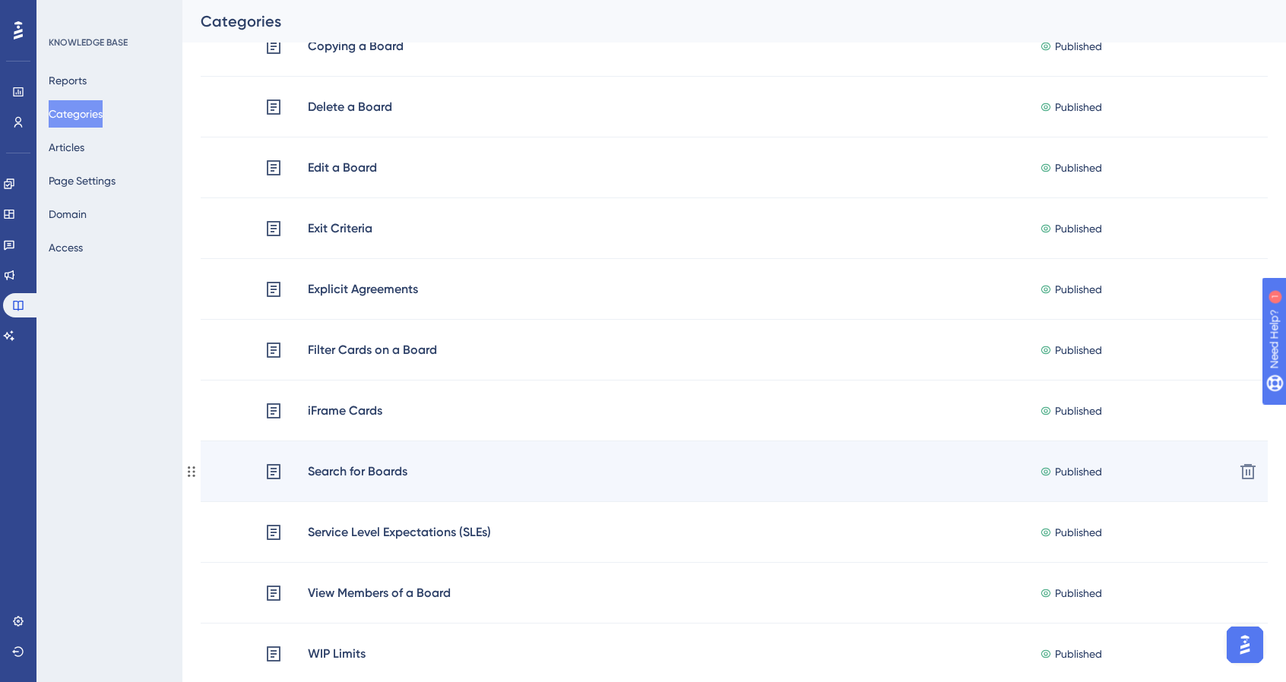
scroll to position [969, 0]
click at [353, 471] on div "Search for Boards" at bounding box center [357, 471] width 101 height 20
